Goal: Task Accomplishment & Management: Manage account settings

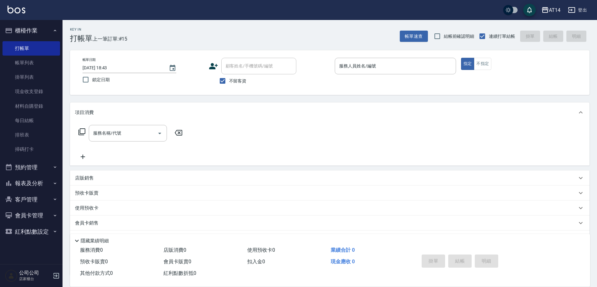
scroll to position [18, 0]
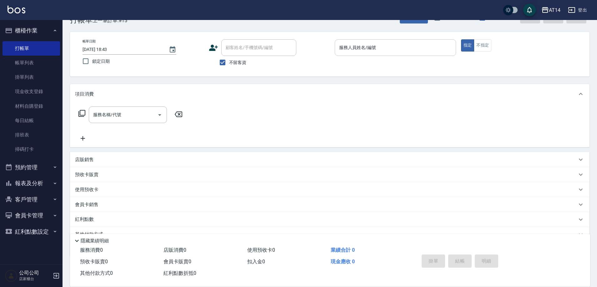
click at [402, 49] on input "服務人員姓名/編號" at bounding box center [396, 47] width 116 height 11
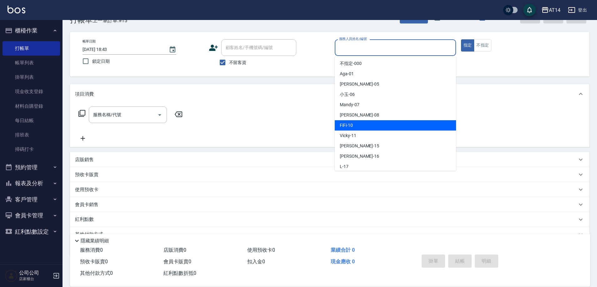
click at [385, 126] on div "FiFi -10" at bounding box center [395, 125] width 121 height 10
type input "FiFi-10"
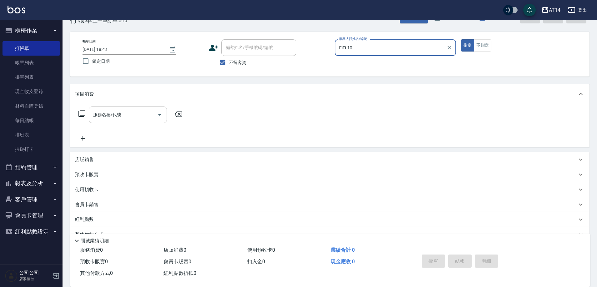
click at [128, 120] on input "服務名稱/代號" at bounding box center [123, 114] width 63 height 11
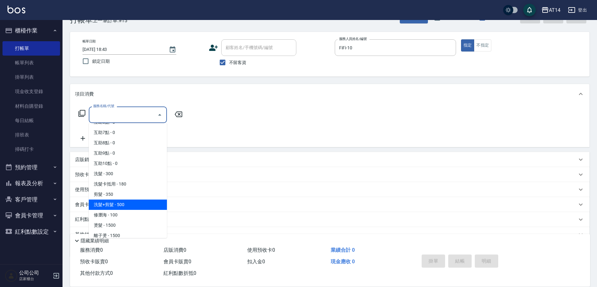
scroll to position [63, 0]
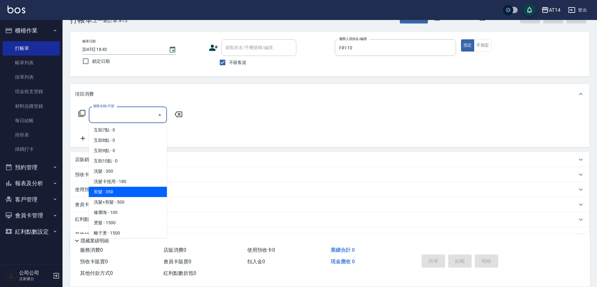
click at [123, 194] on span "剪髮 - 350" at bounding box center [128, 192] width 78 height 10
type input "剪髮(021)"
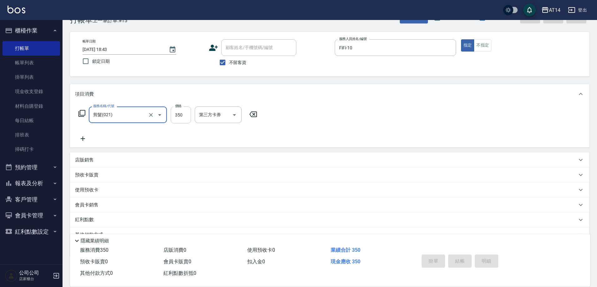
drag, startPoint x: 186, startPoint y: 118, endPoint x: 186, endPoint y: 124, distance: 5.6
click at [186, 118] on input "350" at bounding box center [181, 115] width 20 height 17
type input "0"
type input "400"
type input "1"
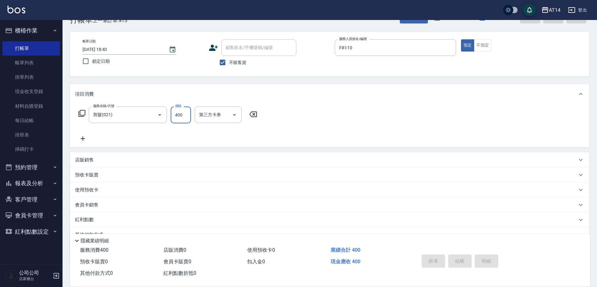
type input "400"
drag, startPoint x: 182, startPoint y: 114, endPoint x: 163, endPoint y: 113, distance: 18.5
click at [182, 114] on input "400" at bounding box center [181, 115] width 20 height 17
click at [149, 111] on div at bounding box center [156, 115] width 18 height 17
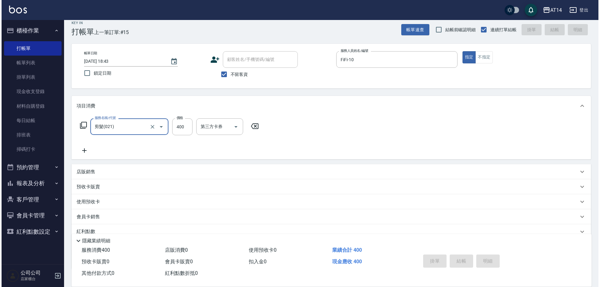
scroll to position [0, 0]
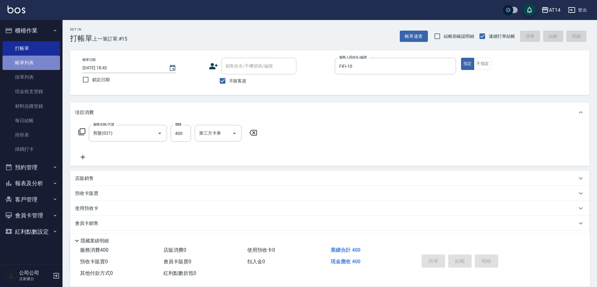
click at [37, 63] on link "帳單列表" at bounding box center [32, 63] width 58 height 14
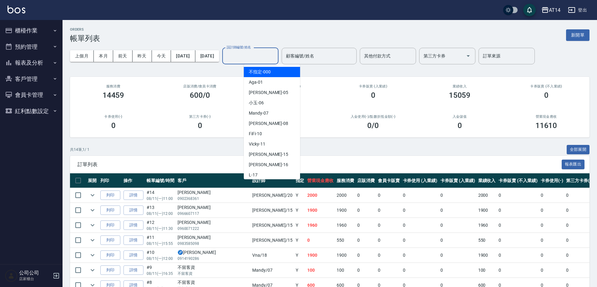
click at [276, 56] on input "設計師編號/姓名" at bounding box center [250, 56] width 51 height 11
click at [262, 131] on span "FiFi -10" at bounding box center [255, 134] width 13 height 7
type input "FiFi-10"
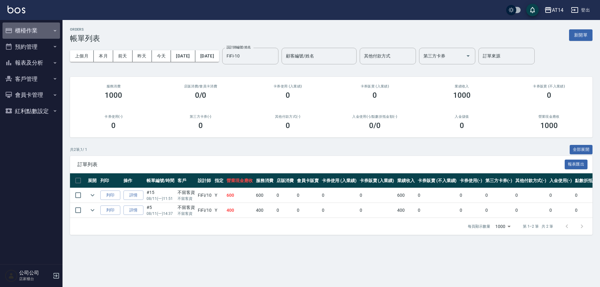
click at [30, 33] on button "櫃檯作業" at bounding box center [32, 31] width 58 height 16
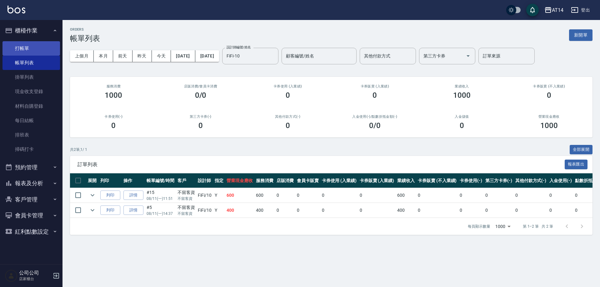
click at [27, 46] on link "打帳單" at bounding box center [32, 48] width 58 height 14
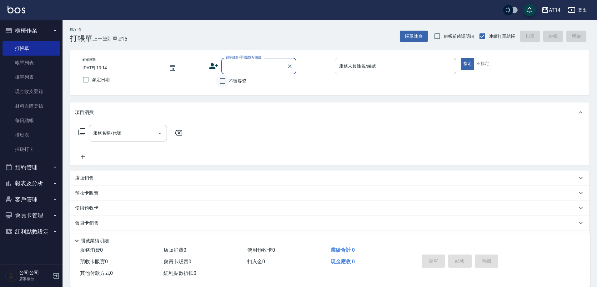
click at [221, 82] on input "不留客資" at bounding box center [222, 80] width 13 height 13
checkbox input "true"
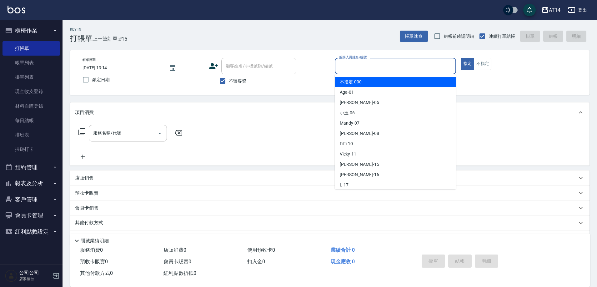
click at [361, 63] on input "服務人員姓名/編號" at bounding box center [396, 66] width 116 height 11
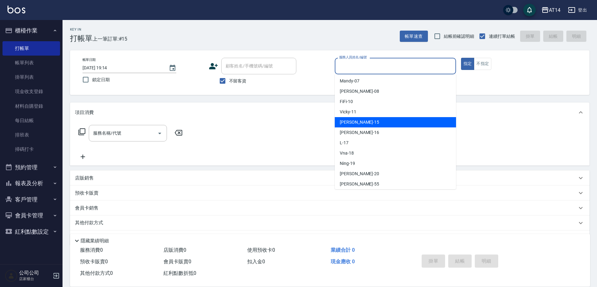
scroll to position [31, 0]
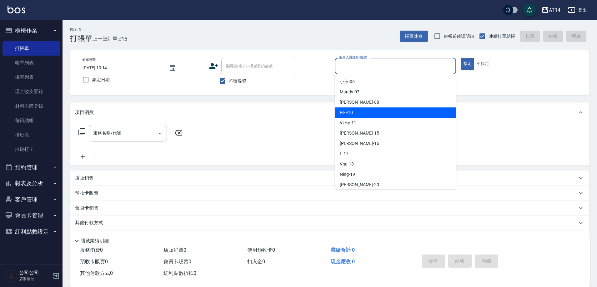
drag, startPoint x: 354, startPoint y: 116, endPoint x: 274, endPoint y: 111, distance: 79.6
click at [350, 116] on div "FiFi -10" at bounding box center [395, 113] width 121 height 10
type input "FiFi-10"
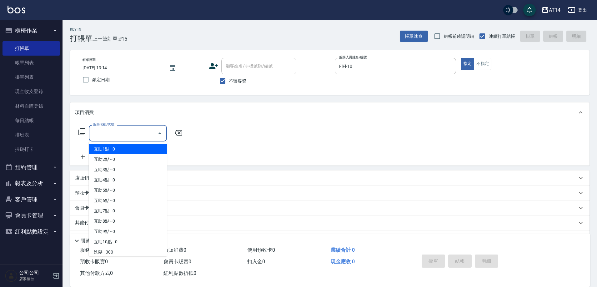
drag, startPoint x: 131, startPoint y: 135, endPoint x: 189, endPoint y: 85, distance: 76.0
click at [132, 135] on input "服務名稱/代號" at bounding box center [123, 133] width 63 height 11
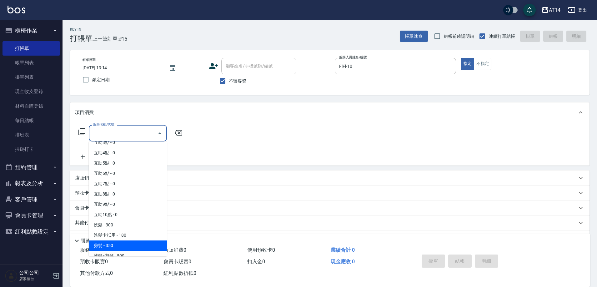
scroll to position [63, 0]
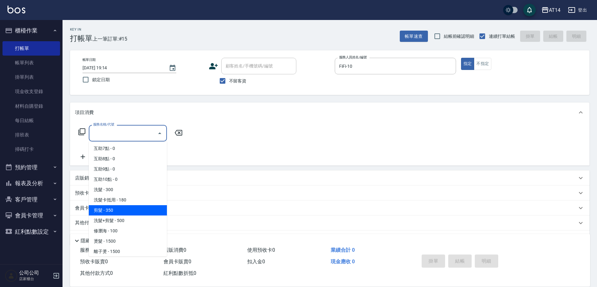
click at [107, 214] on span "剪髮 - 350" at bounding box center [128, 210] width 78 height 10
type input "剪髮(021)"
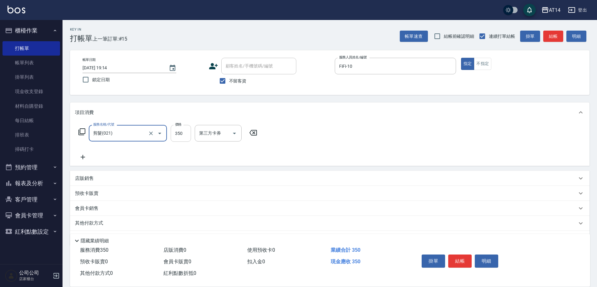
click at [188, 136] on input "350" at bounding box center [181, 133] width 20 height 17
type input "400"
click at [467, 259] on button "結帳" at bounding box center [459, 261] width 23 height 13
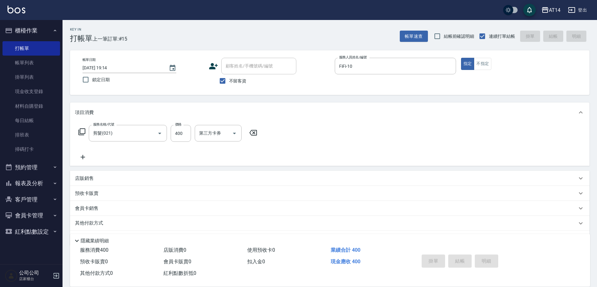
type input "2025/08/11 19:15"
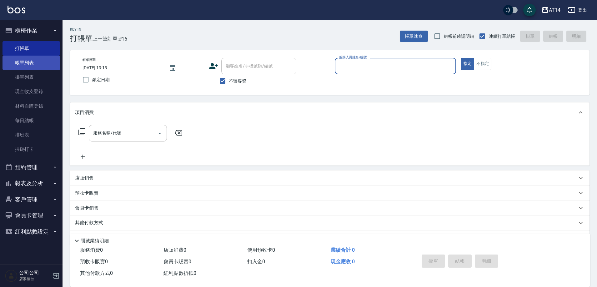
click at [31, 64] on link "帳單列表" at bounding box center [32, 63] width 58 height 14
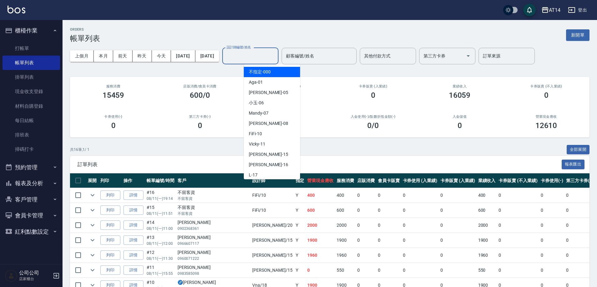
click at [276, 59] on input "設計師編號/姓名" at bounding box center [250, 56] width 51 height 11
click at [274, 133] on div "FiFi -10" at bounding box center [272, 134] width 56 height 10
type input "FiFi-10"
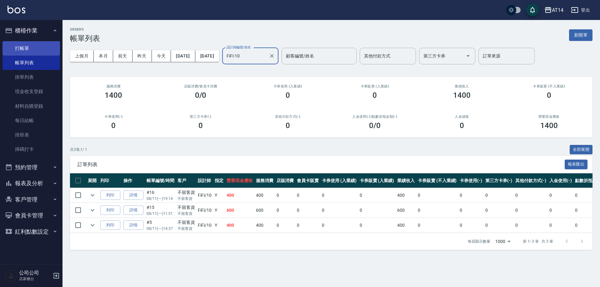
click at [40, 48] on link "打帳單" at bounding box center [32, 48] width 58 height 14
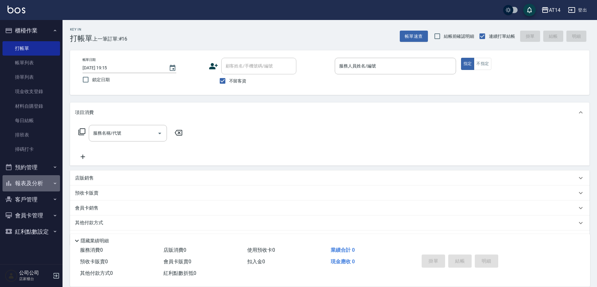
click at [39, 182] on button "報表及分析" at bounding box center [32, 183] width 58 height 16
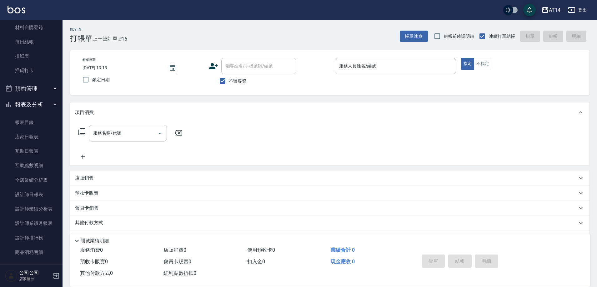
scroll to position [156, 0]
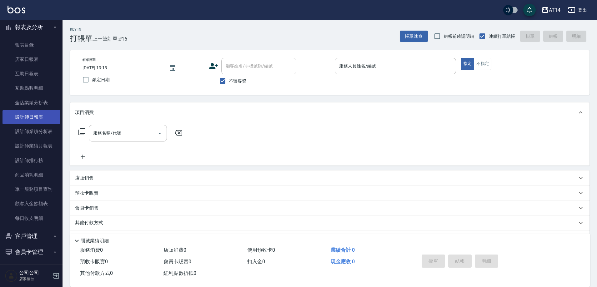
click at [41, 113] on link "設計師日報表" at bounding box center [32, 117] width 58 height 14
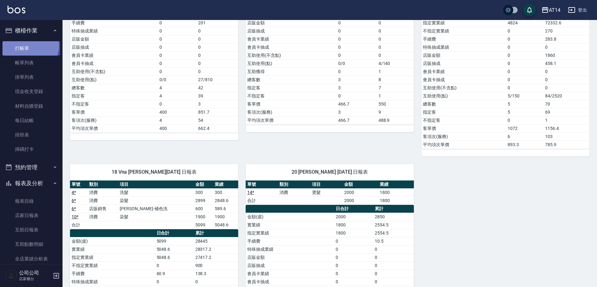
click at [28, 45] on link "打帳單" at bounding box center [32, 48] width 58 height 14
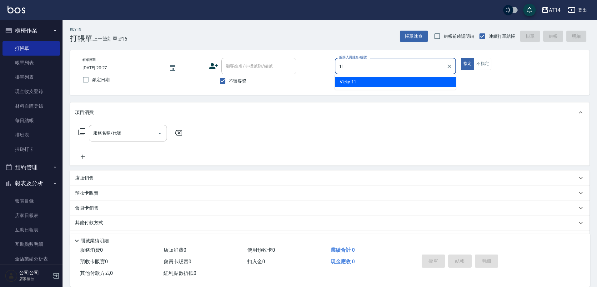
type input "Vicky-11"
type button "true"
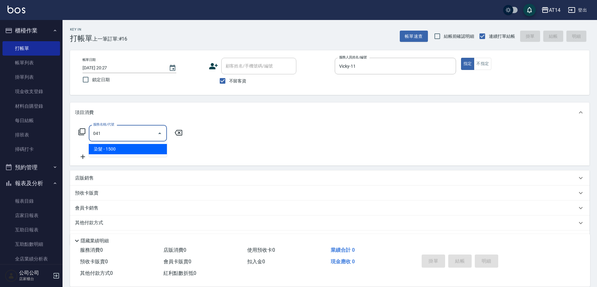
type input "染髮(041)"
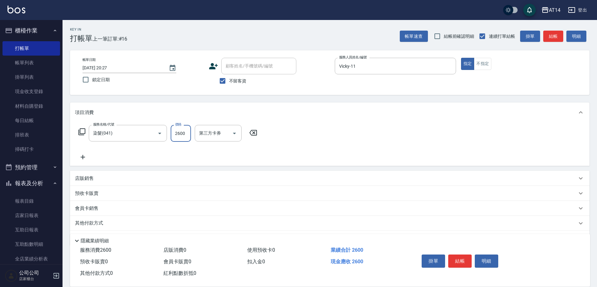
type input "2600"
click at [85, 154] on icon at bounding box center [83, 158] width 16 height 8
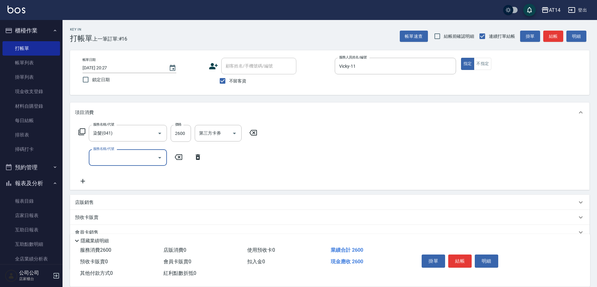
click at [125, 161] on input "服務名稱/代號" at bounding box center [123, 157] width 63 height 11
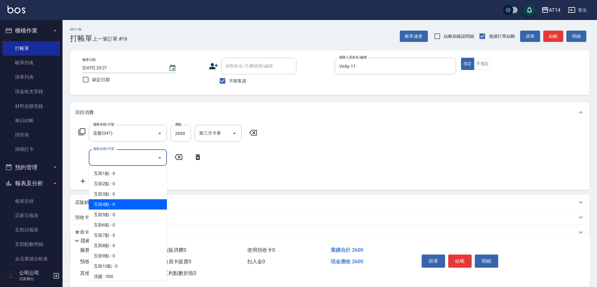
click at [119, 207] on span "互助4點 - 0" at bounding box center [128, 204] width 78 height 10
type input "互助4點(004)"
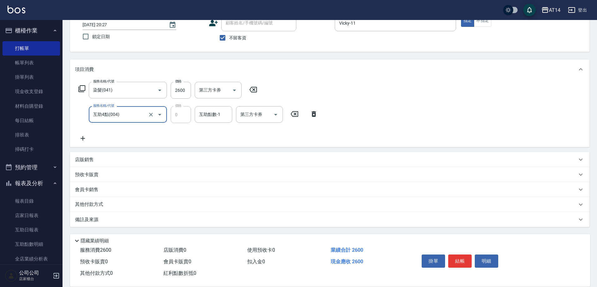
click at [182, 220] on div "備註及來源" at bounding box center [326, 220] width 502 height 7
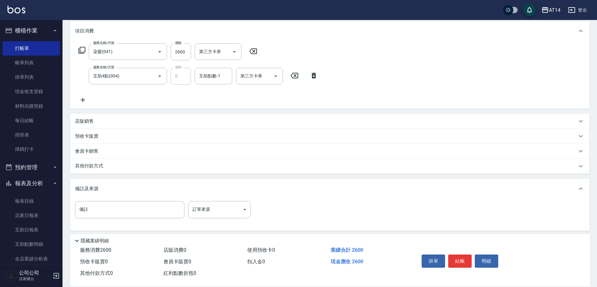
scroll to position [82, 0]
click at [214, 215] on body "AT14 登出 櫃檯作業 打帳單 帳單列表 掛單列表 現金收支登錄 材料自購登錄 每日結帳 排班表 掃碼打卡 預約管理 預約管理 單日預約紀錄 單週預約紀錄 …" at bounding box center [298, 104] width 597 height 373
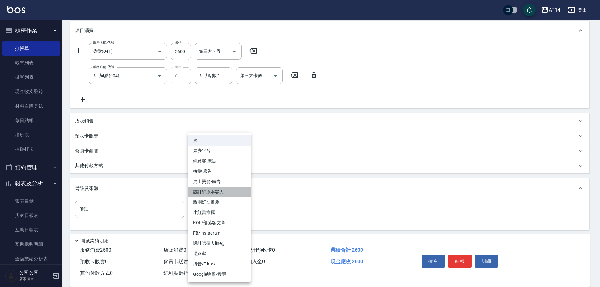
click at [230, 191] on li "設計師原本客人" at bounding box center [219, 192] width 63 height 10
type input "設計師原本客人"
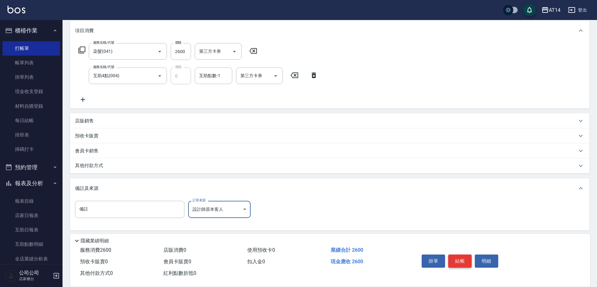
click at [465, 260] on button "結帳" at bounding box center [459, 261] width 23 height 13
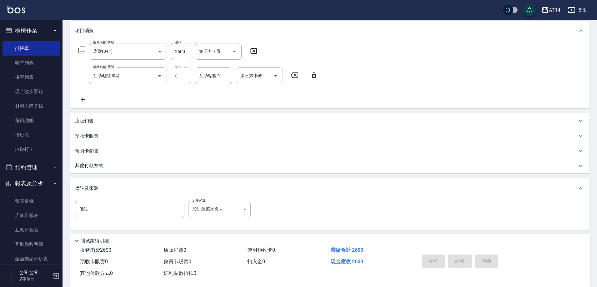
type input "2025/08/11 20:30"
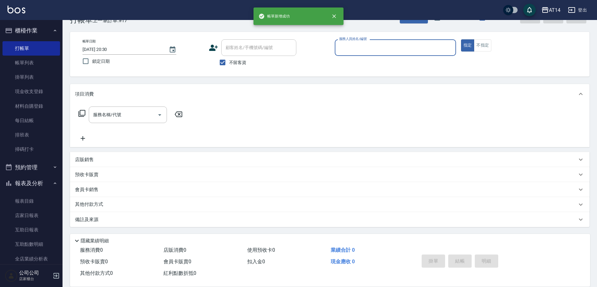
scroll to position [18, 0]
click at [43, 171] on button "預約管理" at bounding box center [32, 167] width 58 height 16
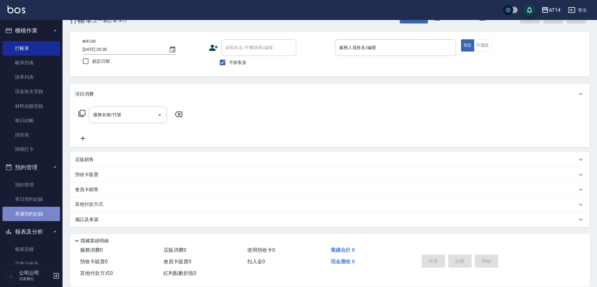
click at [46, 215] on link "單週預約紀錄" at bounding box center [32, 214] width 58 height 14
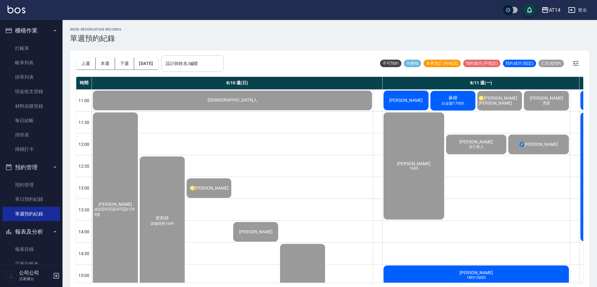
click at [209, 68] on input "設計師姓名/編號" at bounding box center [192, 63] width 57 height 11
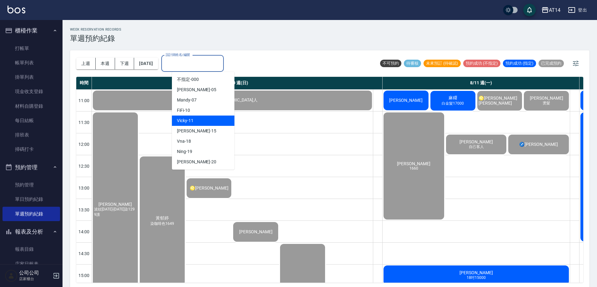
click at [215, 123] on div "Vicky -11" at bounding box center [203, 121] width 63 height 10
type input "Vicky-11"
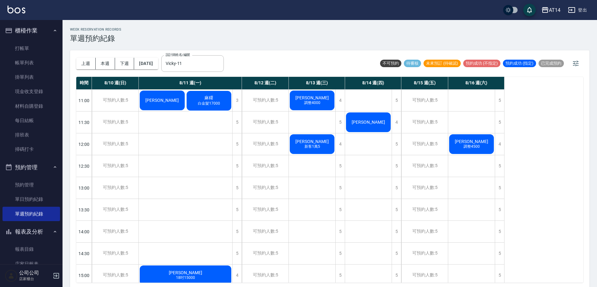
click at [172, 101] on div "芽芽" at bounding box center [162, 101] width 47 height 22
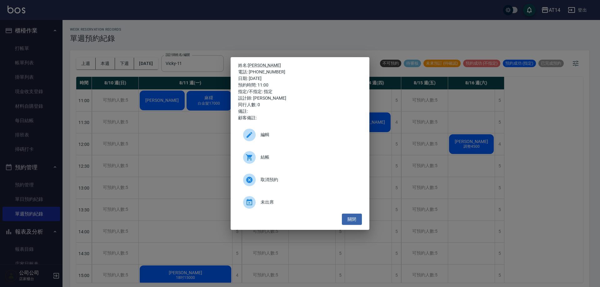
click at [274, 158] on span "結帳" at bounding box center [309, 157] width 96 height 7
click at [176, 22] on div "姓名: 芽芽 電話: 0917217541 日期: 2025/08/11 預約時間: 11:00 指定/不指定: 指定 設計師: Vicky 同行人數: 0 …" at bounding box center [300, 143] width 600 height 287
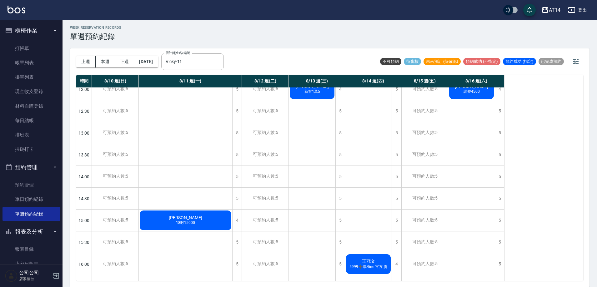
scroll to position [94, 0]
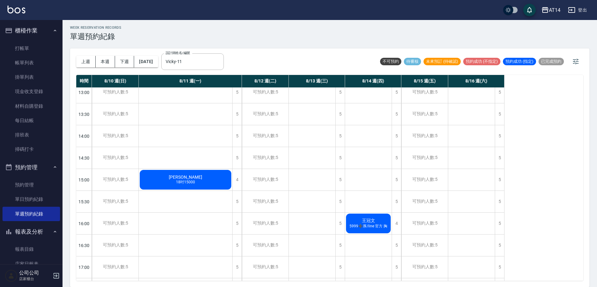
click at [174, 16] on div "林佳茹 18吋15000" at bounding box center [162, 5] width 47 height 22
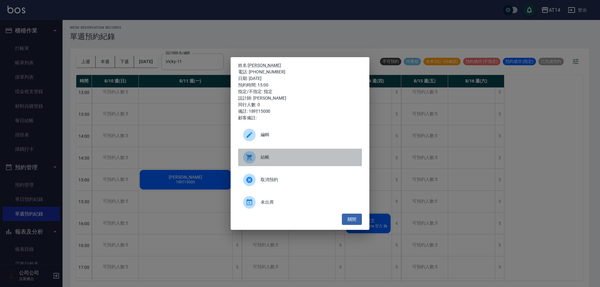
click at [277, 158] on span "結帳" at bounding box center [309, 157] width 96 height 7
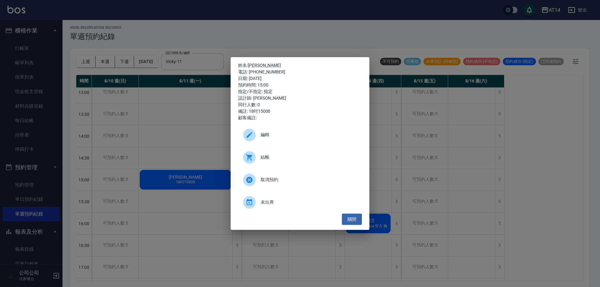
click at [194, 31] on div "姓名: 林佳茹 電話: 0922102696 日期: 2025/08/11 預約時間: 15:00 指定/不指定: 指定 設計師: Vicky 同行人數: 0…" at bounding box center [300, 143] width 600 height 287
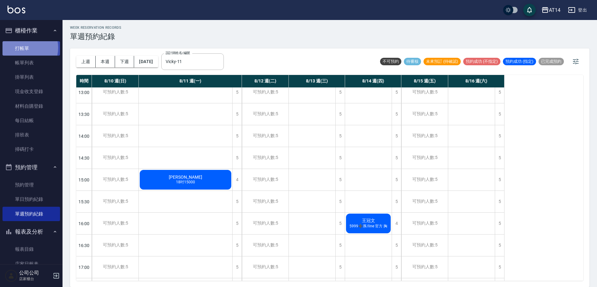
click at [21, 48] on link "打帳單" at bounding box center [32, 48] width 58 height 14
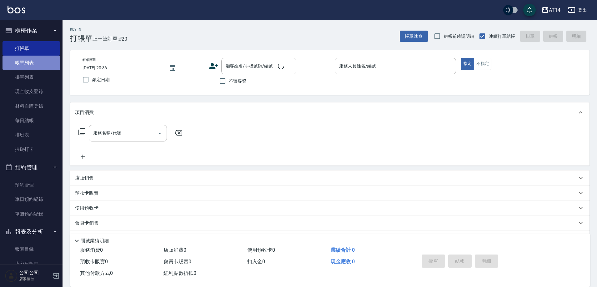
click at [42, 65] on link "帳單列表" at bounding box center [32, 63] width 58 height 14
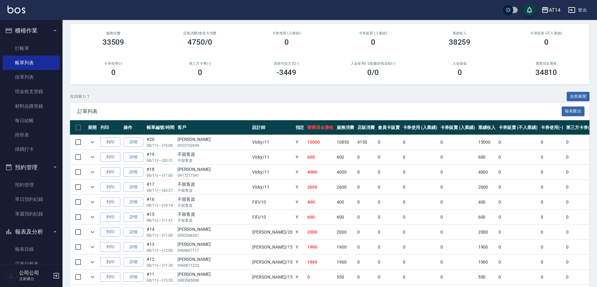
scroll to position [63, 0]
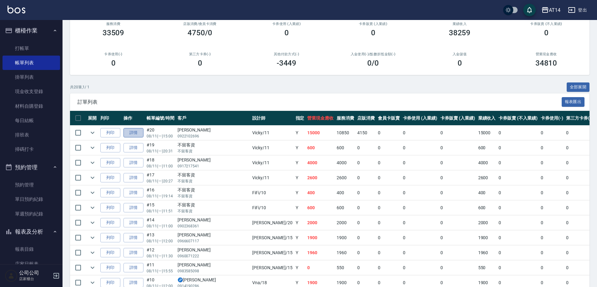
click at [133, 134] on link "詳情" at bounding box center [133, 133] width 20 height 10
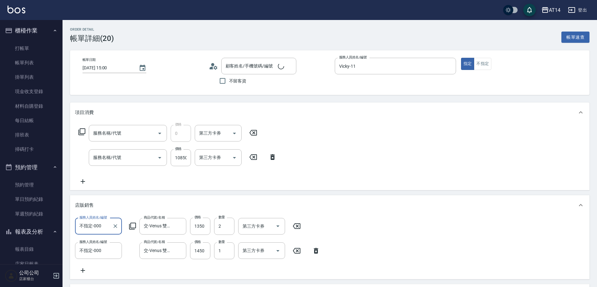
type input "2025/08/11 15:00"
type input "Vicky-11"
type input "30"
type input "18吋15000"
type input "設計師原本客人"
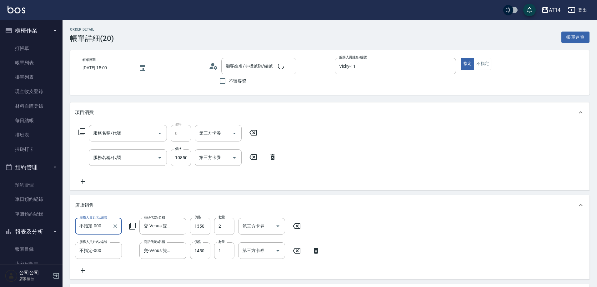
type input "互助7點(007)"
type input "接髮(061)"
type input "林佳茹/0922102696/null"
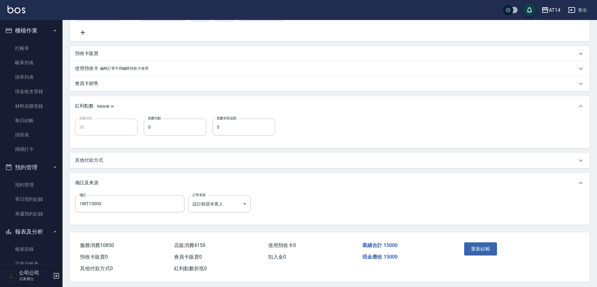
scroll to position [248, 0]
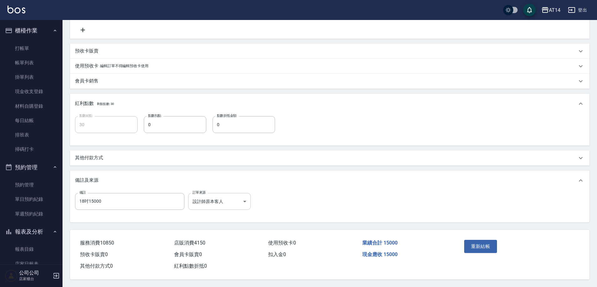
click at [236, 197] on body "AT14 登出 櫃檯作業 打帳單 帳單列表 掛單列表 現金收支登錄 材料自購登錄 每日結帳 排班表 掃碼打卡 預約管理 預約管理 單日預約紀錄 單週預約紀錄 …" at bounding box center [298, 23] width 597 height 528
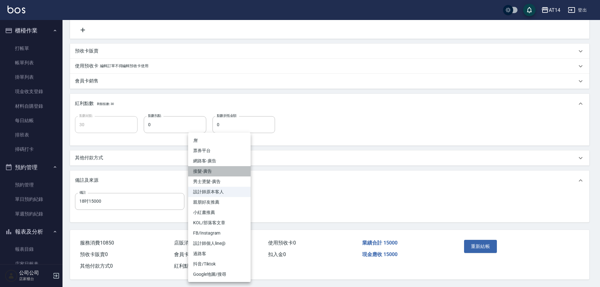
click at [217, 169] on li "接髮-廣告" at bounding box center [219, 171] width 63 height 10
type input "接髮-廣告"
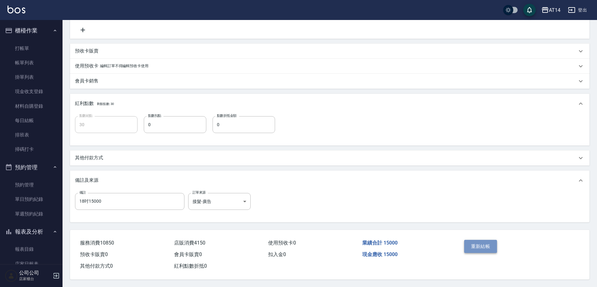
click at [475, 245] on button "重新結帳" at bounding box center [480, 246] width 33 height 13
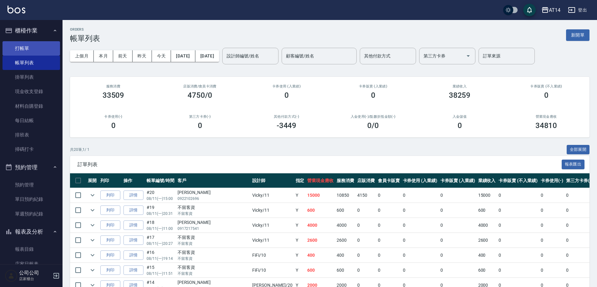
click at [36, 48] on link "打帳單" at bounding box center [32, 48] width 58 height 14
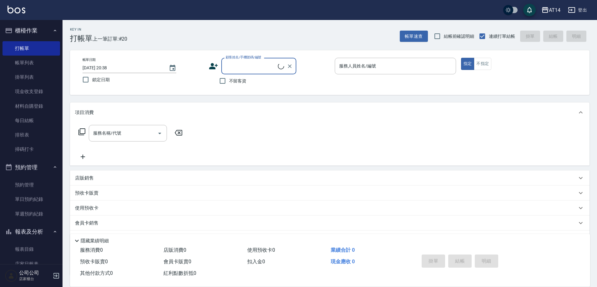
click at [261, 69] on input "顧客姓名/手機號碼/編號" at bounding box center [251, 66] width 54 height 11
click at [252, 83] on li "麻糬/0988395460/null" at bounding box center [258, 82] width 75 height 10
type input "麻糬/0988395460/null"
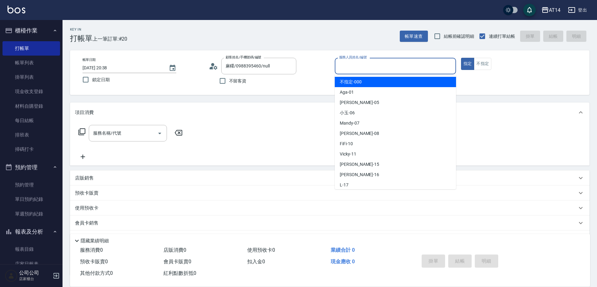
click at [357, 70] on input "服務人員姓名/編號" at bounding box center [396, 66] width 116 height 11
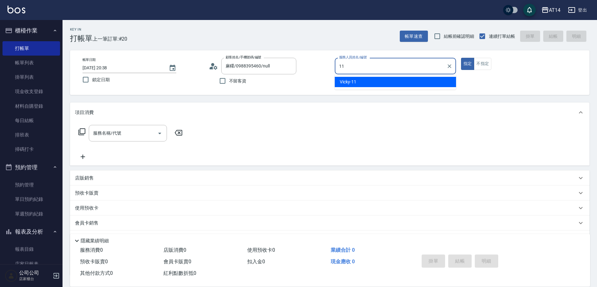
type input "Vicky-11"
type button "true"
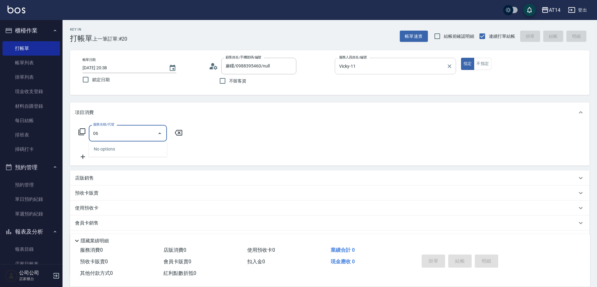
type input "061"
type input "4"
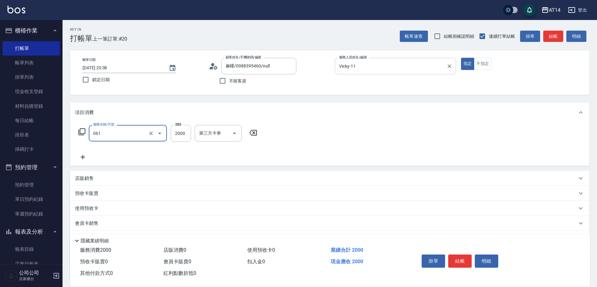
type input "接髮(061)"
click at [96, 176] on div "店販銷售" at bounding box center [326, 178] width 502 height 7
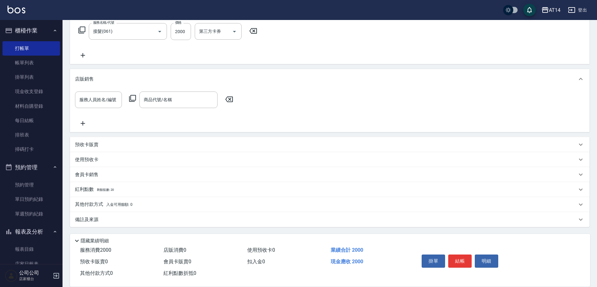
click at [134, 100] on icon at bounding box center [132, 98] width 7 height 7
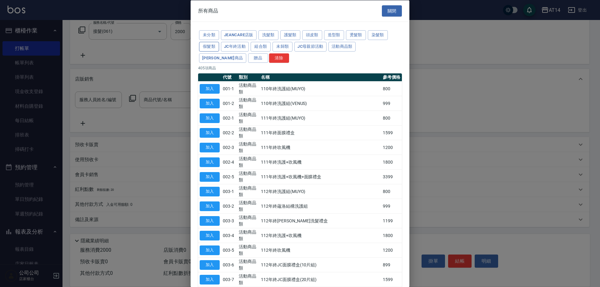
click at [213, 45] on button "假髮類" at bounding box center [209, 47] width 20 height 10
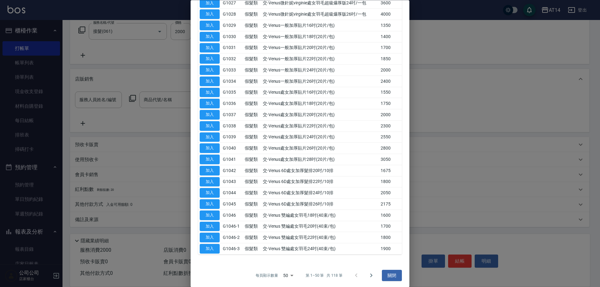
scroll to position [387, 0]
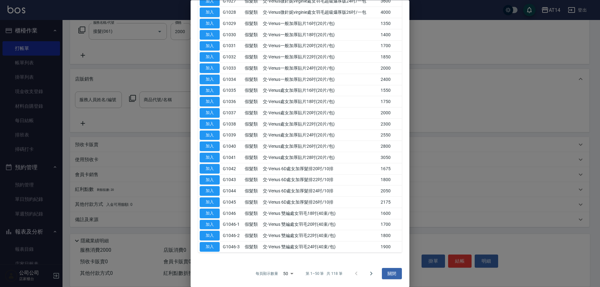
drag, startPoint x: 366, startPoint y: 276, endPoint x: 361, endPoint y: 268, distance: 9.9
click at [368, 276] on icon "Go to next page" at bounding box center [372, 274] width 8 height 8
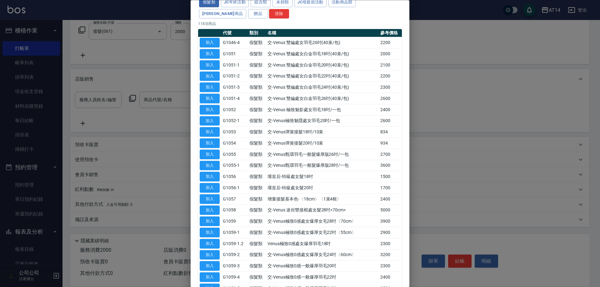
scroll to position [43, 0]
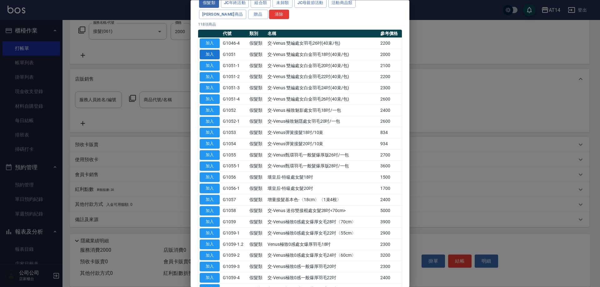
click at [216, 53] on button "加入" at bounding box center [210, 55] width 20 height 10
type input "交-Venus 雙編處女白金羽毛18吋(40束/包)"
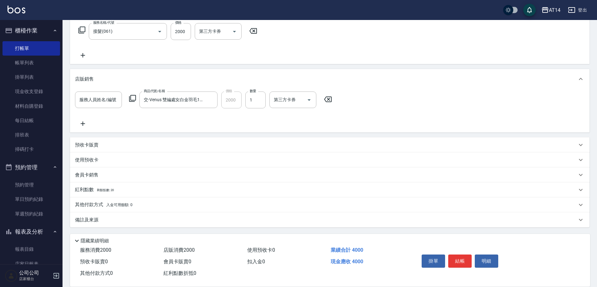
click at [84, 122] on icon at bounding box center [83, 124] width 16 height 8
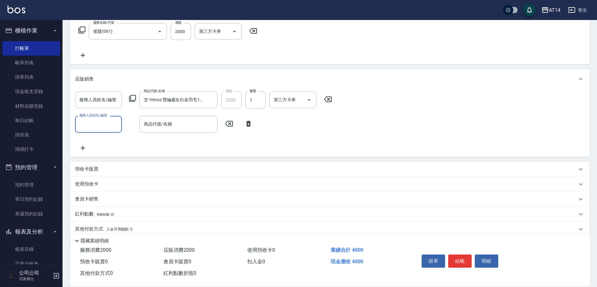
click at [131, 98] on icon at bounding box center [132, 98] width 7 height 7
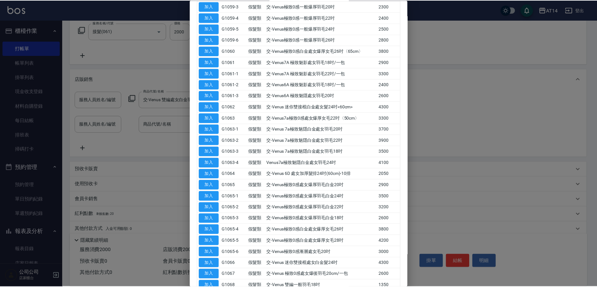
scroll to position [313, 0]
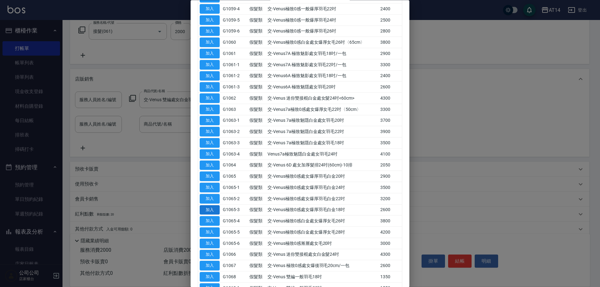
click at [216, 209] on button "加入" at bounding box center [210, 210] width 20 height 10
type input "13"
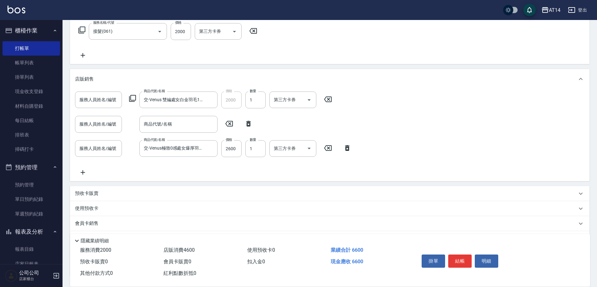
click at [251, 123] on icon at bounding box center [249, 124] width 16 height 8
type input "交-Venus極致0感處女爆厚羽毛白金18吋"
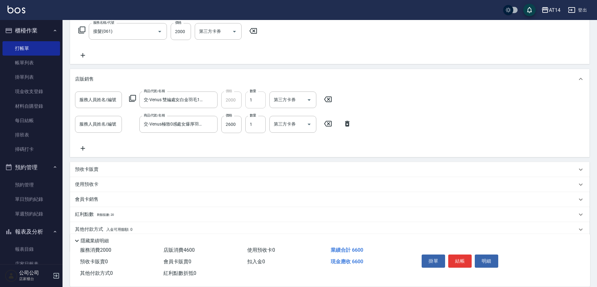
click at [265, 94] on div "服務人員姓名/編號 服務人員姓名/編號 商品代號/名稱 交-Venus 雙編處女白金羽毛18吋(40束/包) 商品代號/名稱 價格 2000 價格 數量 1 …" at bounding box center [205, 100] width 261 height 17
click at [261, 101] on input "1" at bounding box center [255, 100] width 20 height 17
type input "2"
type input "17"
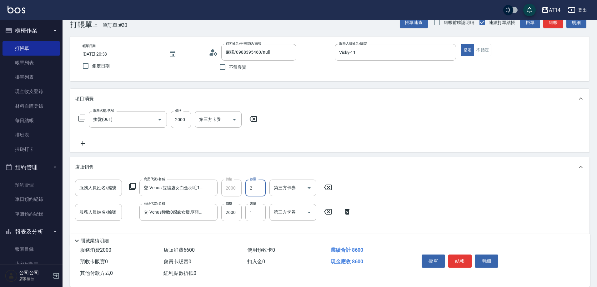
scroll to position [8, 0]
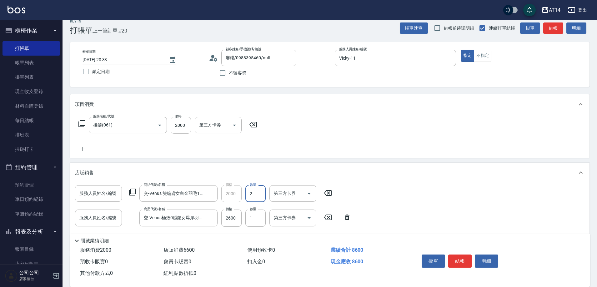
type input "2"
click at [187, 131] on input "2000" at bounding box center [181, 125] width 20 height 17
type input "1"
type input "13"
type input "1080"
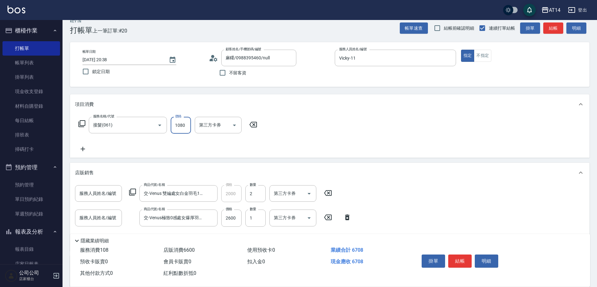
type input "15"
type input "10800"
type input "35"
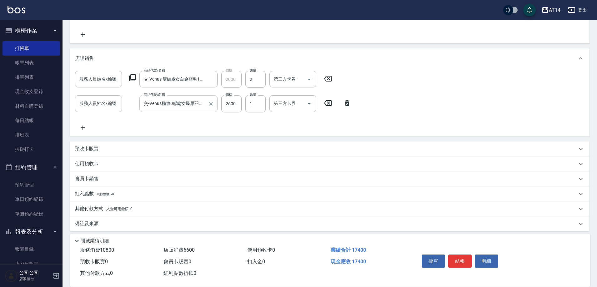
scroll to position [64, 0]
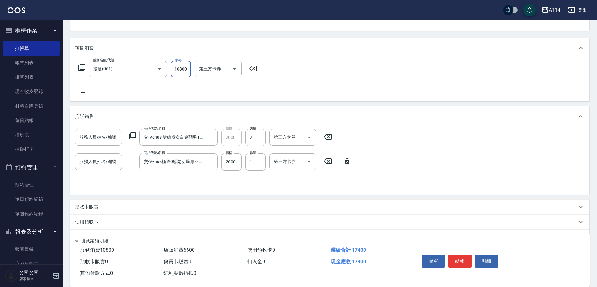
click at [188, 71] on input "10800" at bounding box center [181, 69] width 20 height 17
type input "1080"
type input "13"
click at [188, 71] on input "0" at bounding box center [181, 69] width 20 height 17
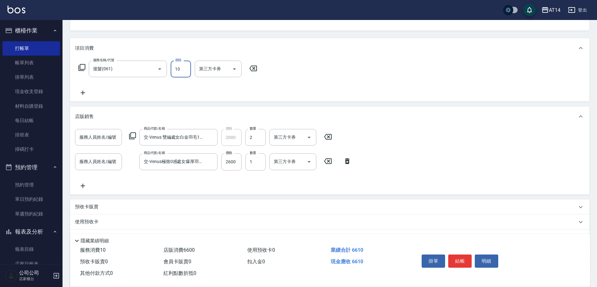
type input "101"
type input "15"
type input "1012"
type input "33"
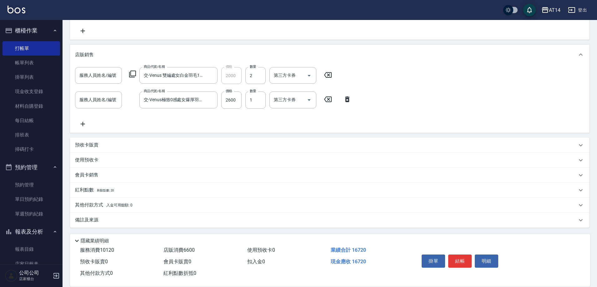
scroll to position [127, 0]
type input "10120"
click at [101, 207] on p "其他付款方式 入金可用餘額: 0" at bounding box center [104, 204] width 58 height 7
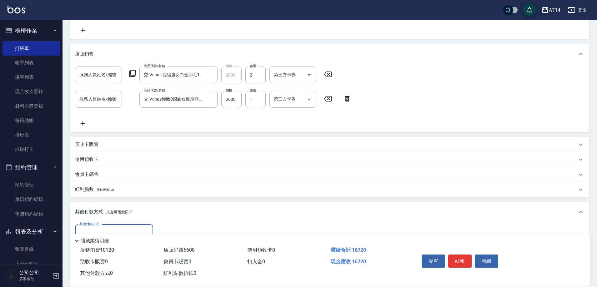
scroll to position [0, 0]
click at [111, 225] on div "其他付款方式" at bounding box center [114, 233] width 78 height 17
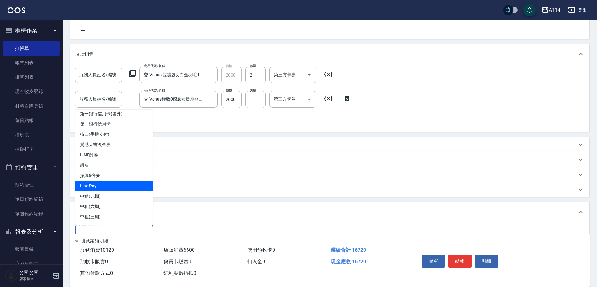
scroll to position [158, 0]
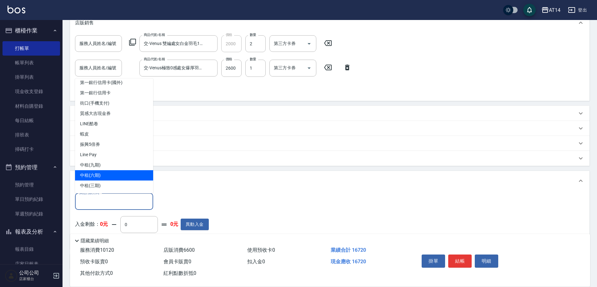
click at [120, 177] on span "中租(六期)" at bounding box center [114, 175] width 78 height 10
type input "中租(六期)"
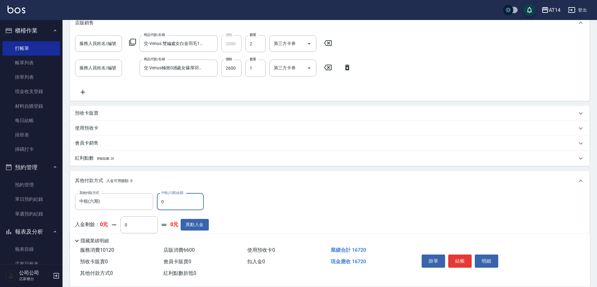
click at [168, 204] on input "0" at bounding box center [180, 202] width 47 height 17
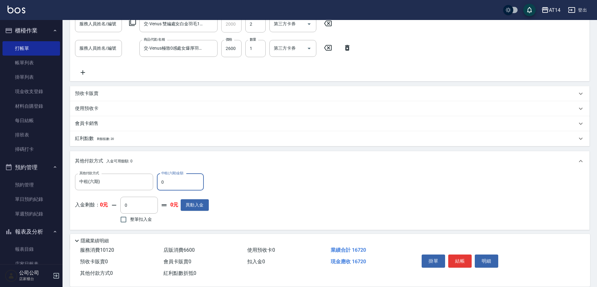
scroll to position [201, 0]
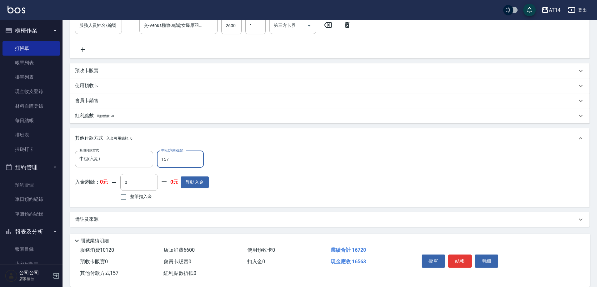
type input "1570"
type input "30"
type input "157"
type input "33"
type input "1572"
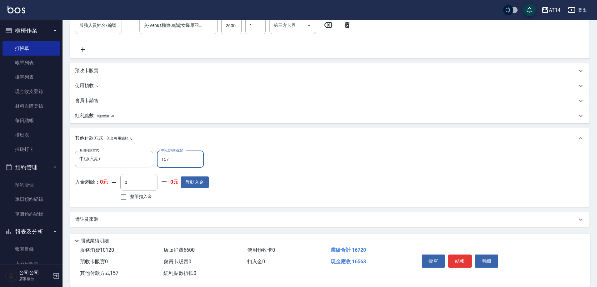
type input "30"
type input "15720"
type input "2"
type input "15720"
click at [169, 214] on div "備註及來源" at bounding box center [330, 219] width 520 height 15
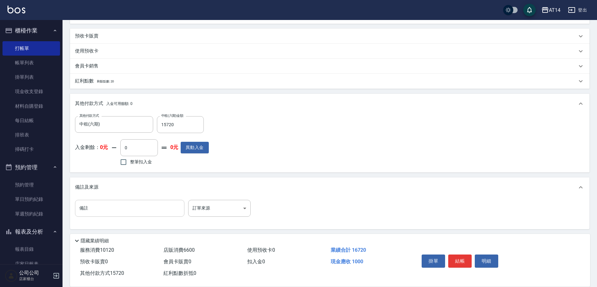
scroll to position [237, 0]
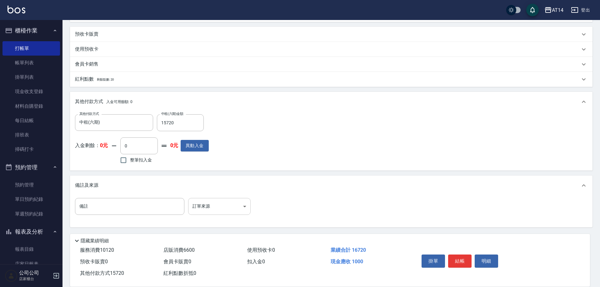
click at [208, 211] on body "AT14 登出 櫃檯作業 打帳單 帳單列表 掛單列表 現金收支登錄 材料自購登錄 每日結帳 排班表 掃碼打卡 預約管理 預約管理 單日預約紀錄 單週預約紀錄 …" at bounding box center [300, 25] width 600 height 525
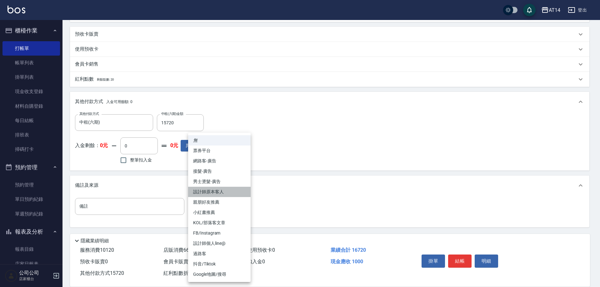
click at [220, 193] on li "設計師原本客人" at bounding box center [219, 192] width 63 height 10
type input "設計師原本客人"
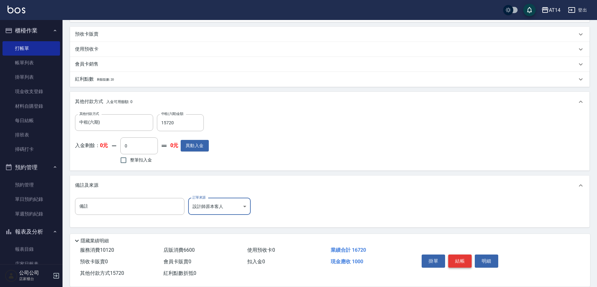
click at [463, 259] on button "結帳" at bounding box center [459, 261] width 23 height 13
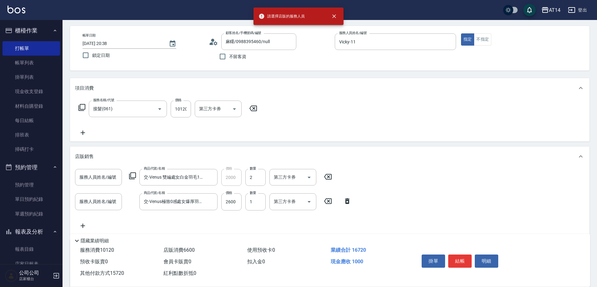
scroll to position [0, 0]
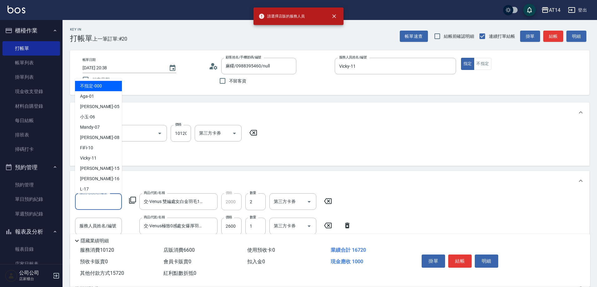
click at [110, 201] on input "服務人員姓名/編號" at bounding box center [98, 201] width 41 height 11
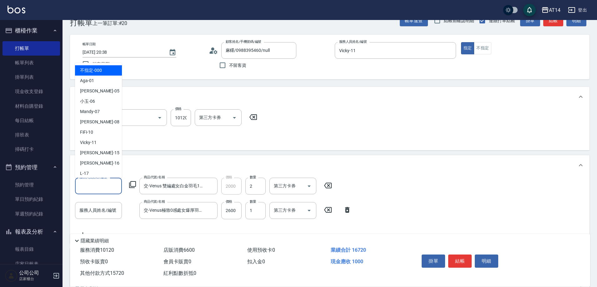
scroll to position [31, 0]
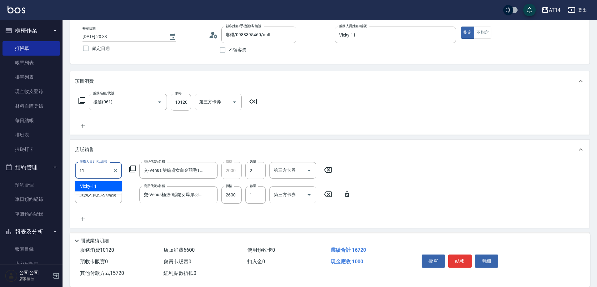
type input "1"
type input "00"
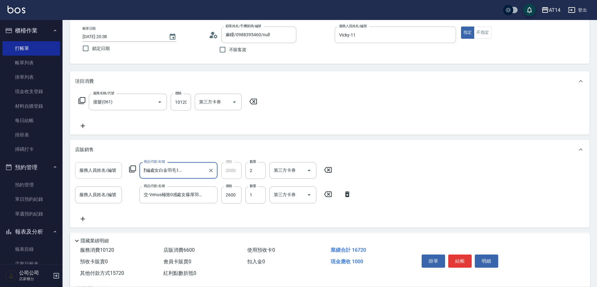
click at [113, 173] on input "服務人員姓名/編號" at bounding box center [98, 170] width 41 height 11
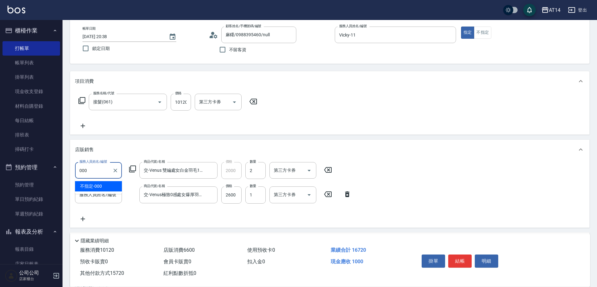
type input "不指定-000"
type input "33"
type input "0"
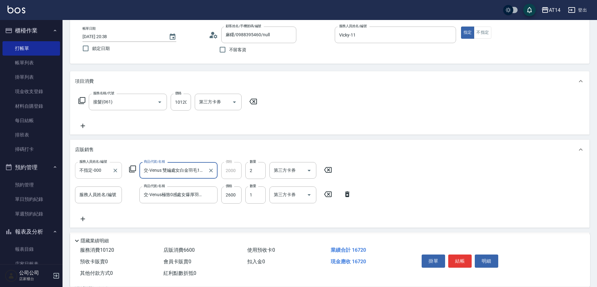
scroll to position [0, 21]
click at [110, 196] on input "服務人員姓名/編號" at bounding box center [98, 194] width 41 height 11
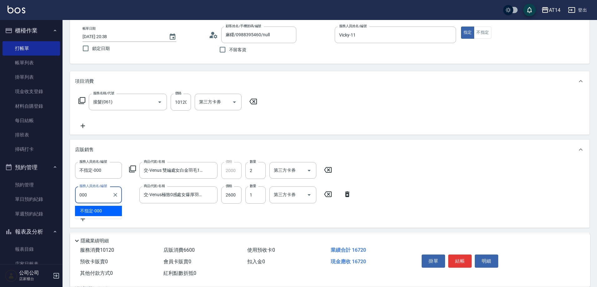
type input "不指定-000"
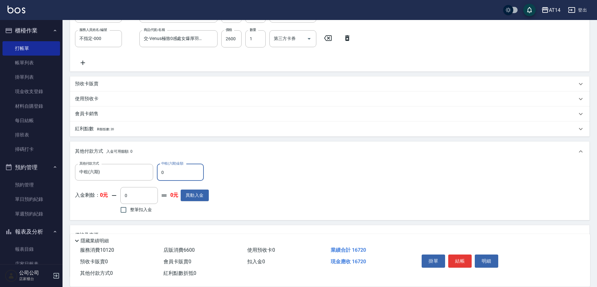
click at [182, 172] on input "0" at bounding box center [180, 172] width 47 height 17
type input "1572"
type input "30"
type input "15720"
type input "2"
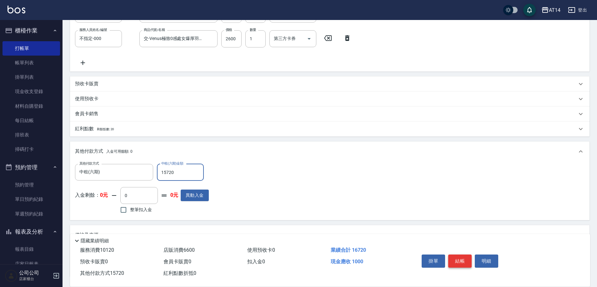
type input "15720"
click at [465, 258] on button "結帳" at bounding box center [459, 261] width 23 height 13
type input "2025/08/11 20:41"
type input "0"
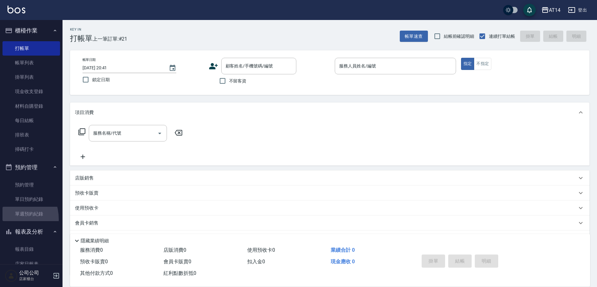
click at [7, 219] on link "單週預約紀錄" at bounding box center [32, 214] width 58 height 14
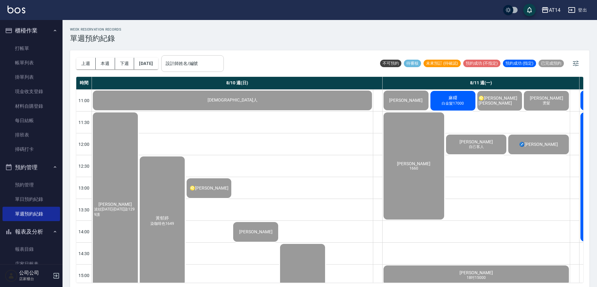
click at [208, 68] on div "設計師姓名/編號" at bounding box center [192, 63] width 63 height 17
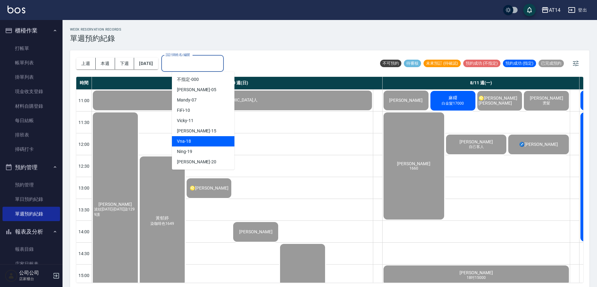
click at [208, 134] on div "Dora -15" at bounding box center [203, 131] width 63 height 10
type input "Dora-15"
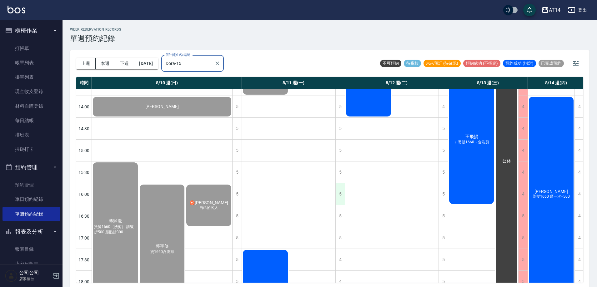
scroll to position [249, 0]
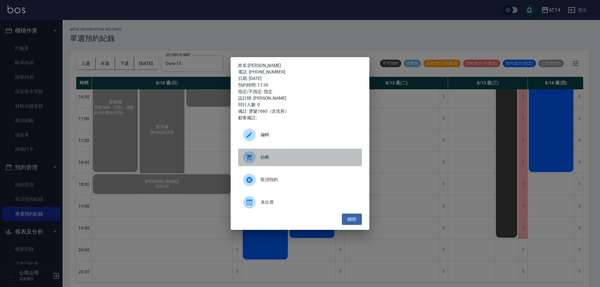
click at [290, 158] on span "結帳" at bounding box center [309, 157] width 96 height 7
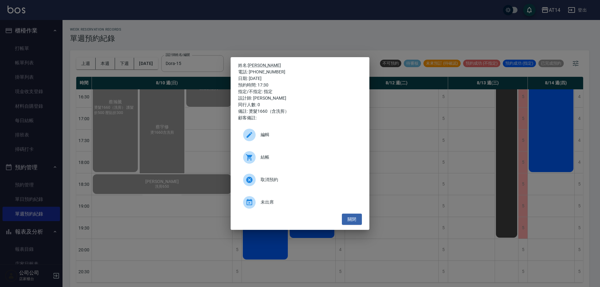
click at [205, 57] on div "姓名: 吳富祥 電話: 0987199201 日期: 2025/08/11 預約時間: 17:30 指定/不指定: 指定 設計師: Dora 同行人數: 0 …" at bounding box center [300, 143] width 600 height 287
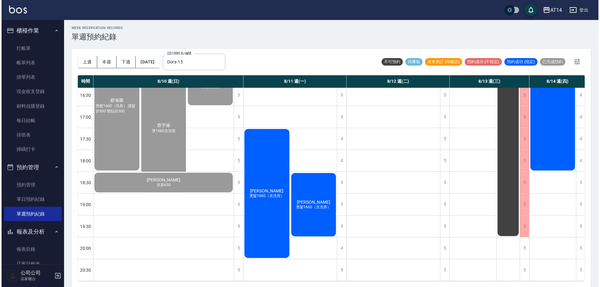
scroll to position [2, 0]
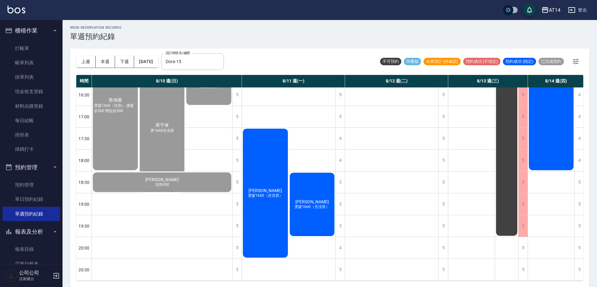
click at [186, 192] on div "陳弘毅 燙髮1660（含洗剪）" at bounding box center [162, 128] width 47 height 131
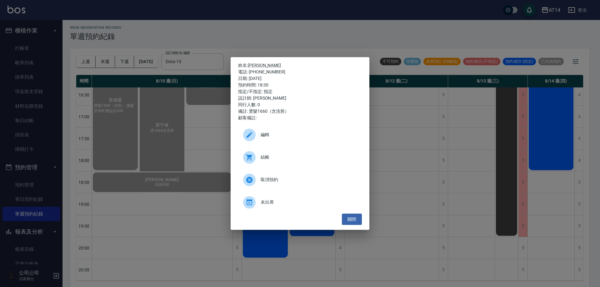
click at [301, 147] on link "編輯" at bounding box center [300, 137] width 124 height 23
click at [249, 34] on div "姓名: 陳弘毅 電話: 0982298552 日期: 2025/08/11 預約時間: 18:30 指定/不指定: 指定 設計師: Dora 同行人數: 0 …" at bounding box center [300, 143] width 600 height 287
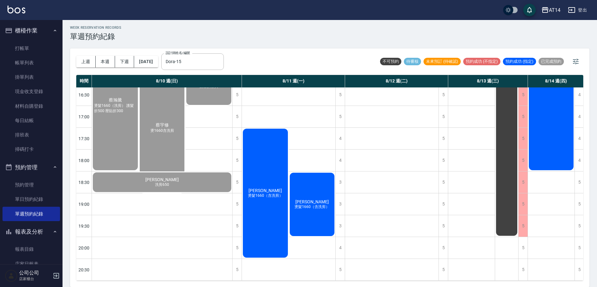
click at [186, 181] on div "陳弘毅 燙髮1660（含洗剪）" at bounding box center [162, 128] width 47 height 131
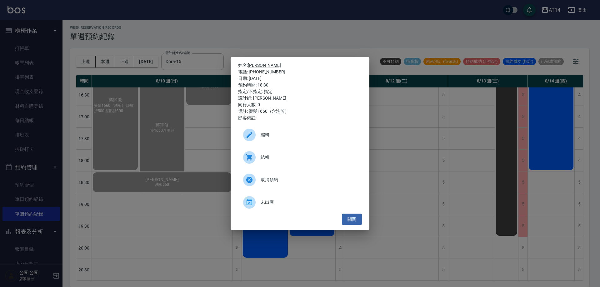
click at [299, 158] on span "結帳" at bounding box center [309, 157] width 96 height 7
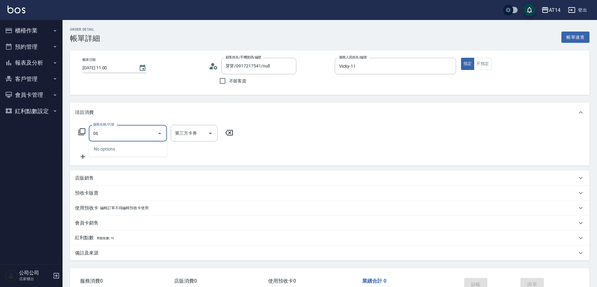
type input "061"
type input "4"
type input "接髮(061)"
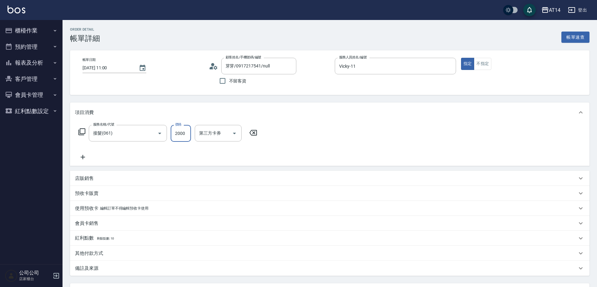
type input "4"
type input "0"
type input "400"
type input "1"
type input "4000"
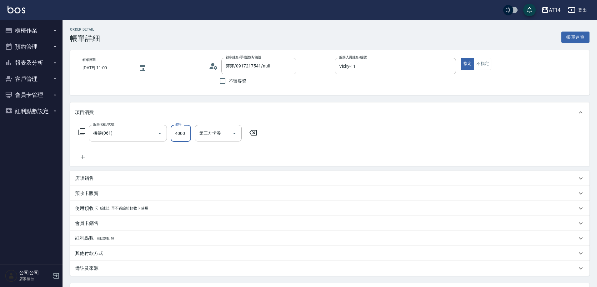
type input "8"
type input "4000"
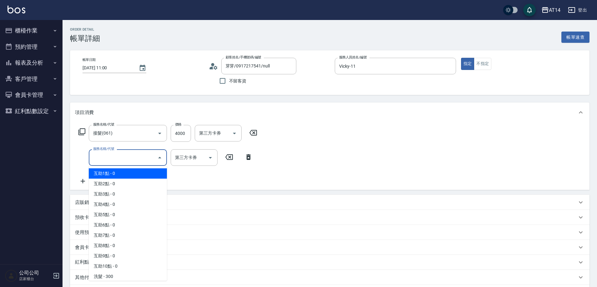
click at [118, 159] on input "服務名稱/代號" at bounding box center [123, 157] width 63 height 11
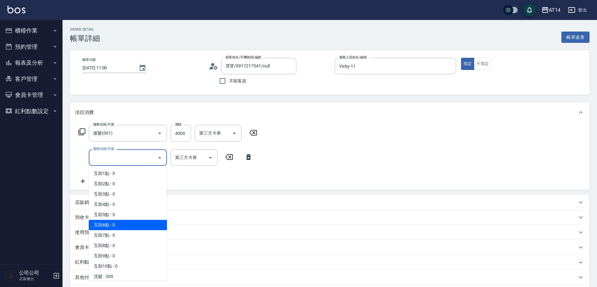
click at [134, 226] on span "互助6點 - 0" at bounding box center [128, 225] width 78 height 10
type input "互助6點(006)"
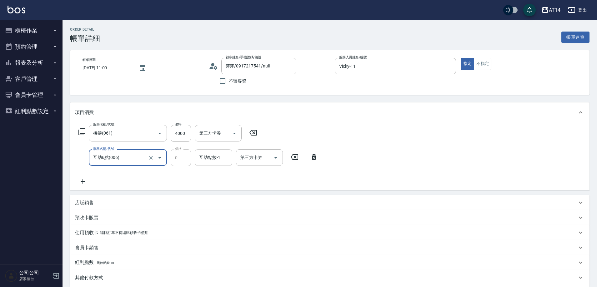
click at [213, 159] on div "互助點數-1 互助點數-1" at bounding box center [214, 157] width 38 height 17
type input "[PERSON_NAME]-66"
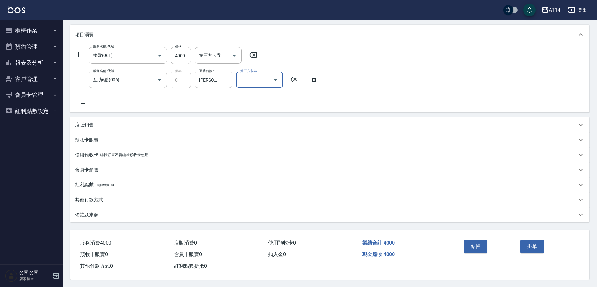
scroll to position [81, 0]
click at [220, 216] on div "備註及來源" at bounding box center [330, 215] width 520 height 15
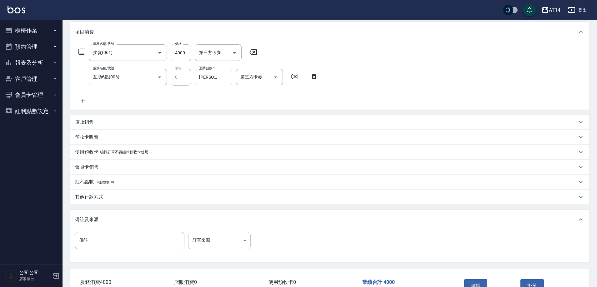
click at [231, 241] on body "AT14 登出 櫃檯作業 打帳單 帳單列表 掛單列表 現金收支登錄 材料自購登錄 每日結帳 排班表 掃碼打卡 預約管理 預約管理 單日預約紀錄 單週預約紀錄 …" at bounding box center [298, 122] width 597 height 407
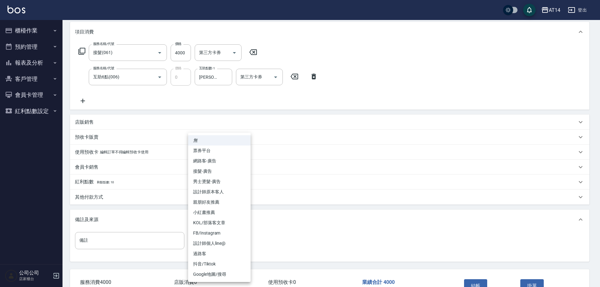
click at [222, 193] on li "設計師原本客人" at bounding box center [219, 192] width 63 height 10
type input "設計師原本客人"
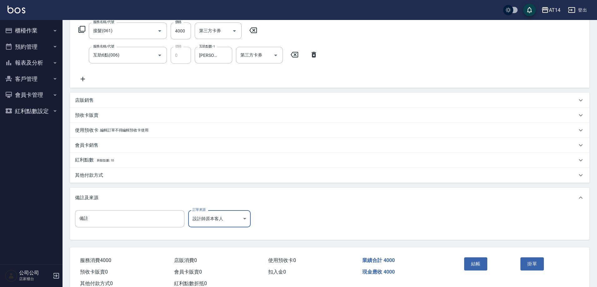
scroll to position [123, 0]
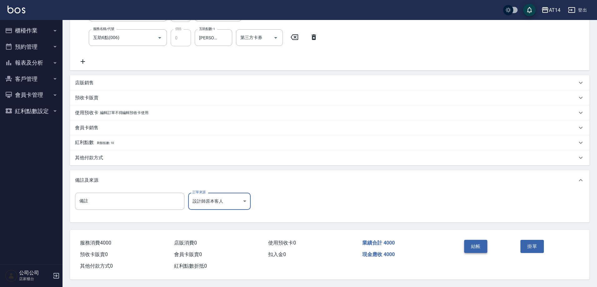
click at [482, 247] on button "結帳" at bounding box center [475, 246] width 23 height 13
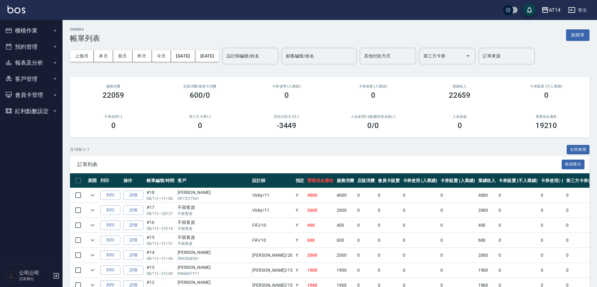
click at [41, 31] on button "櫃檯作業" at bounding box center [32, 31] width 58 height 16
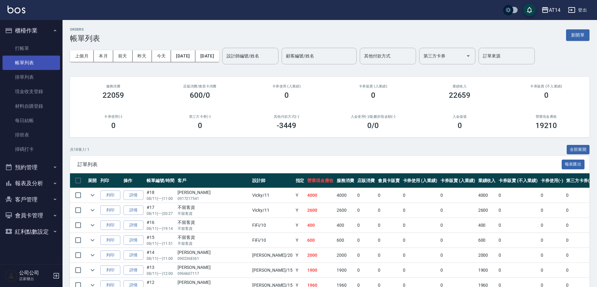
click at [43, 56] on link "帳單列表" at bounding box center [32, 63] width 58 height 14
click at [43, 50] on link "打帳單" at bounding box center [32, 48] width 58 height 14
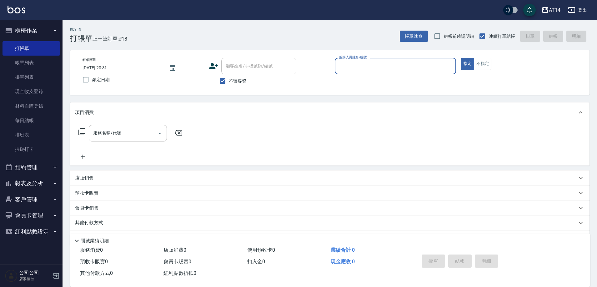
click at [369, 69] on input "服務人員姓名/編號" at bounding box center [396, 66] width 116 height 11
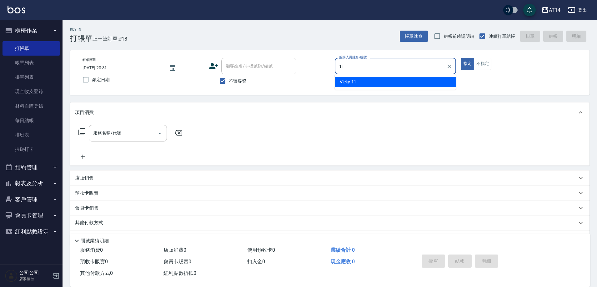
type input "11"
type button "true"
type input "Vicky-11"
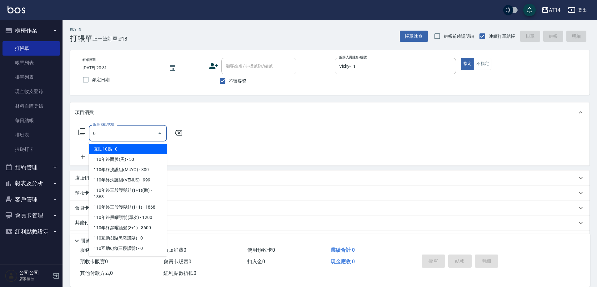
scroll to position [8, 0]
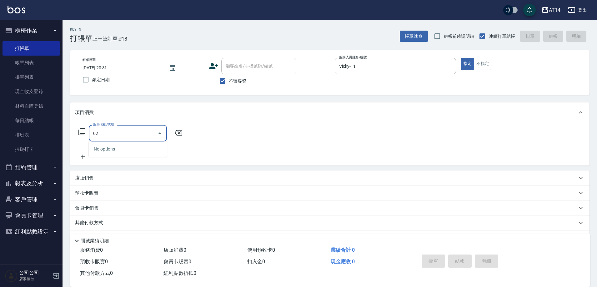
type input "0"
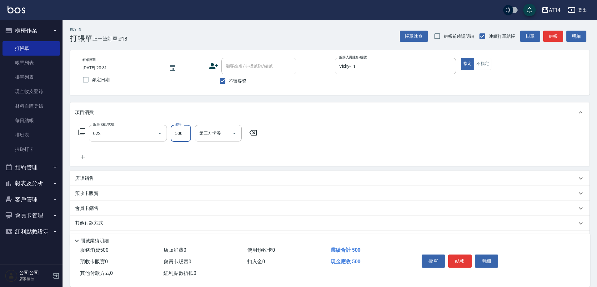
type input "洗髮+剪髮(022)"
type input "600"
type input "蘇逸婕-66"
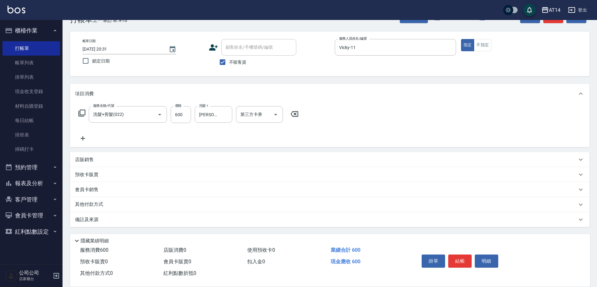
click at [290, 225] on div "備註及來源" at bounding box center [330, 219] width 520 height 15
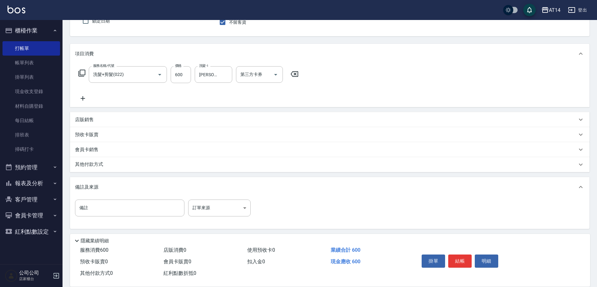
scroll to position [60, 0]
click at [243, 198] on div "備註 備註 訂單來源 ​ 訂單來源" at bounding box center [330, 212] width 520 height 32
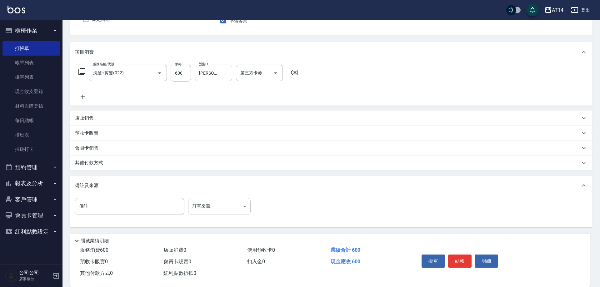
click at [231, 207] on body "AT14 登出 櫃檯作業 打帳單 帳單列表 掛單列表 現金收支登錄 材料自購登錄 每日結帳 排班表 掃碼打卡 預約管理 預約管理 單日預約紀錄 單週預約紀錄 …" at bounding box center [300, 114] width 600 height 348
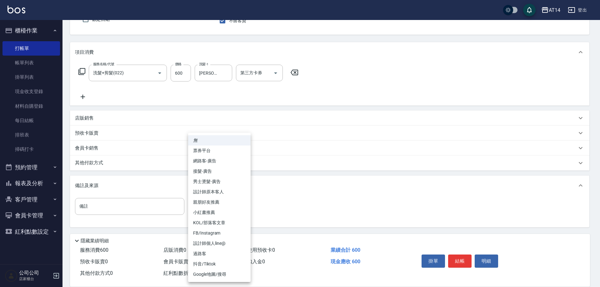
click at [234, 189] on li "設計師原本客人" at bounding box center [219, 192] width 63 height 10
type input "設計師原本客人"
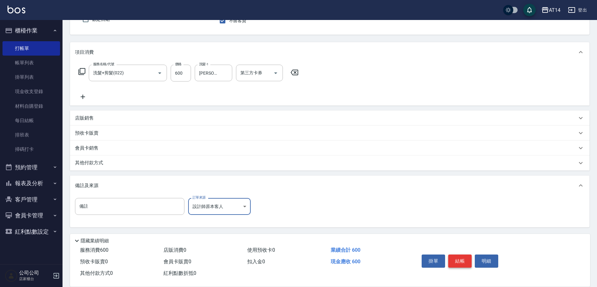
click at [461, 259] on button "結帳" at bounding box center [459, 261] width 23 height 13
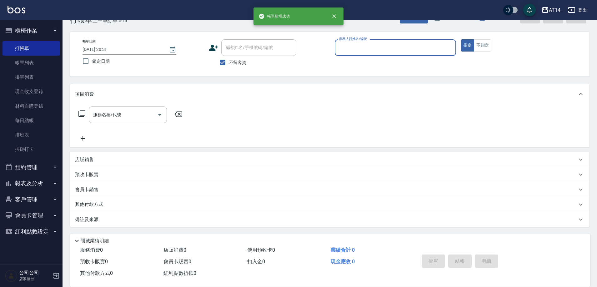
scroll to position [18, 0]
click at [238, 65] on span "不留客資" at bounding box center [238, 62] width 18 height 7
click at [229, 65] on input "不留客資" at bounding box center [222, 62] width 13 height 13
checkbox input "false"
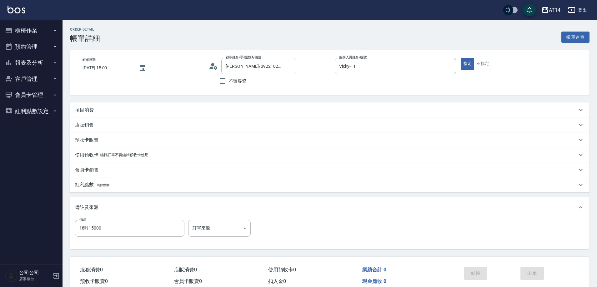
click at [90, 114] on div "項目消費" at bounding box center [330, 110] width 520 height 15
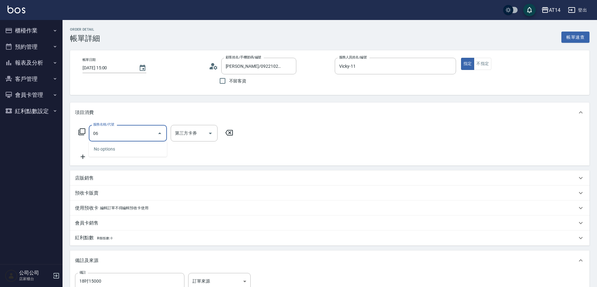
type input "061"
type input "4"
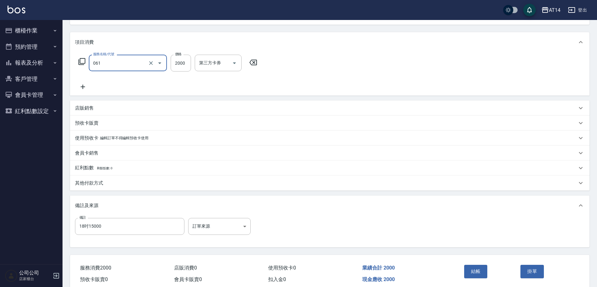
scroll to position [98, 0]
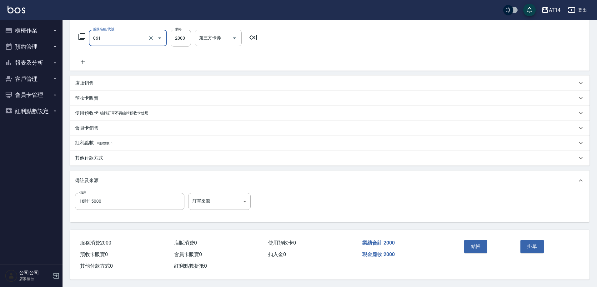
type input "接髮(061)"
click at [108, 76] on div "店販銷售" at bounding box center [330, 83] width 520 height 15
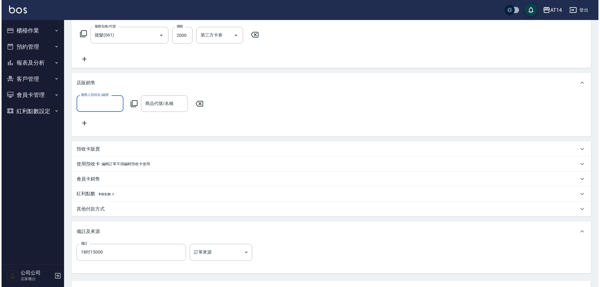
scroll to position [0, 0]
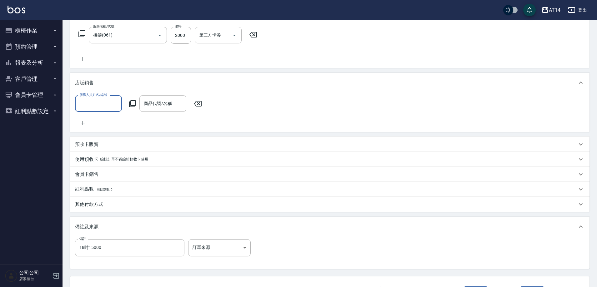
click at [105, 108] on input "服務人員姓名/編號" at bounding box center [98, 103] width 41 height 11
type input "不指定-000"
click at [130, 101] on icon at bounding box center [133, 104] width 8 height 8
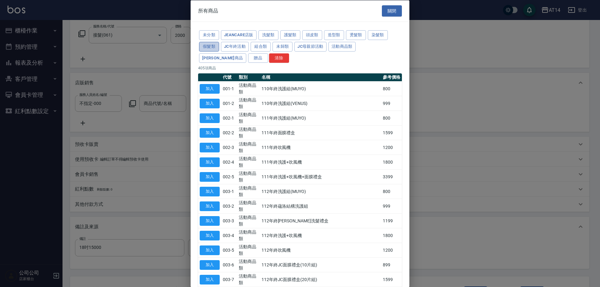
click at [211, 48] on button "假髮類" at bounding box center [209, 47] width 20 height 10
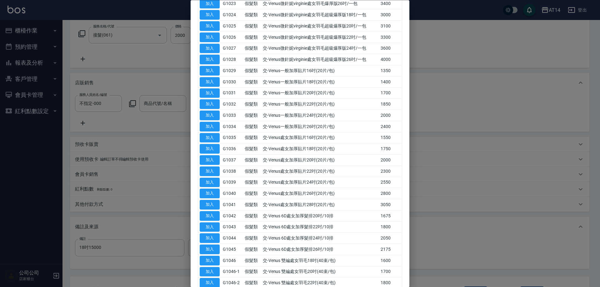
scroll to position [387, 0]
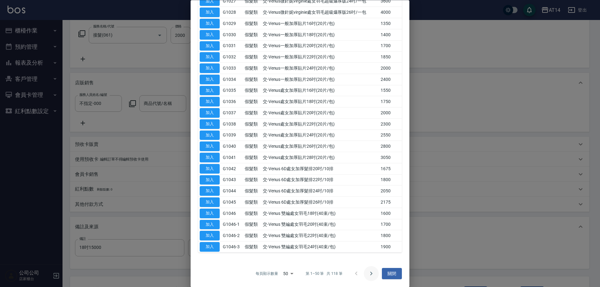
click at [372, 275] on icon "Go to next page" at bounding box center [372, 274] width 8 height 8
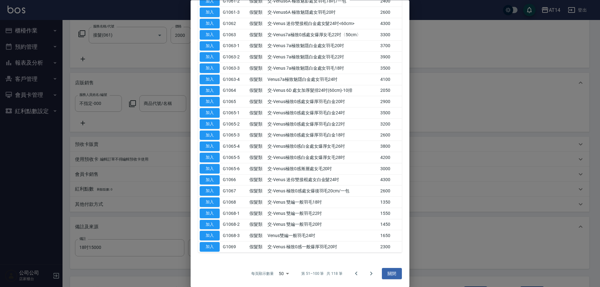
drag, startPoint x: 215, startPoint y: 225, endPoint x: 220, endPoint y: 228, distance: 6.3
click at [215, 225] on button "加入" at bounding box center [210, 225] width 20 height 10
type input "交-Venus 雙編一般羽毛20吋"
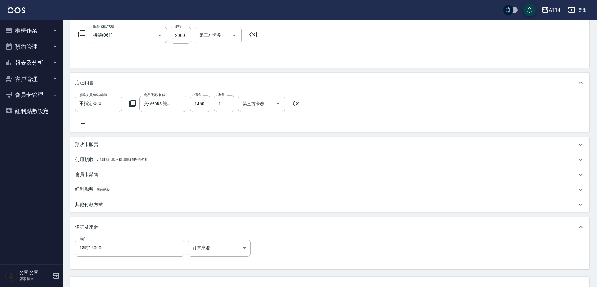
click at [130, 103] on icon at bounding box center [132, 103] width 7 height 7
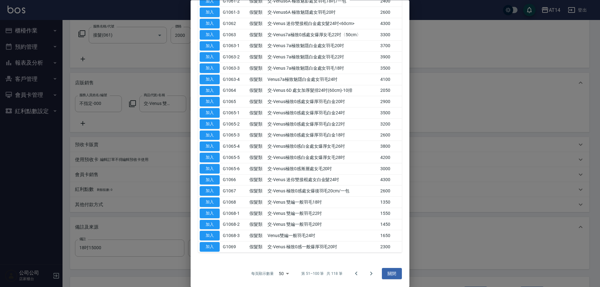
click at [212, 202] on button "加入" at bounding box center [210, 203] width 20 height 10
type input "10"
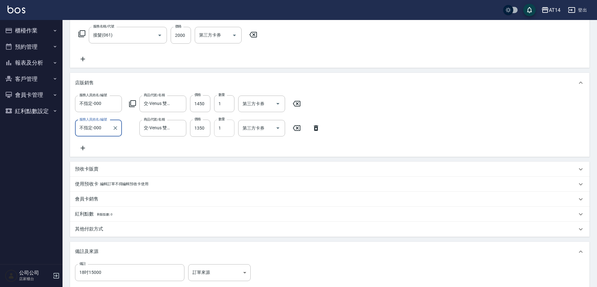
click at [219, 129] on input "1" at bounding box center [224, 128] width 20 height 17
click at [232, 133] on input "1" at bounding box center [224, 128] width 20 height 17
type input "2"
type input "12"
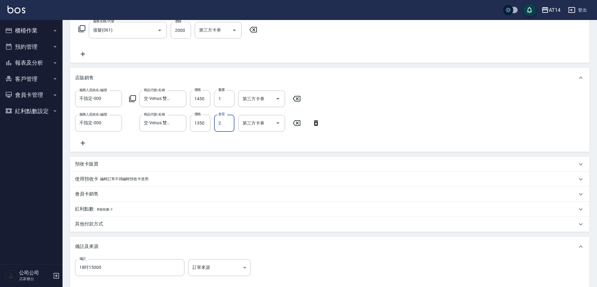
scroll to position [177, 0]
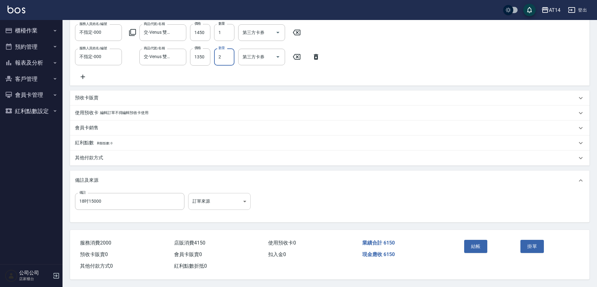
type input "2"
click at [214, 206] on body "AT14 登出 櫃檯作業 打帳單 帳單列表 掛單列表 現金收支登錄 材料自購登錄 每日結帳 排班表 掃碼打卡 預約管理 預約管理 單日預約紀錄 單週預約紀錄 …" at bounding box center [300, 59] width 600 height 457
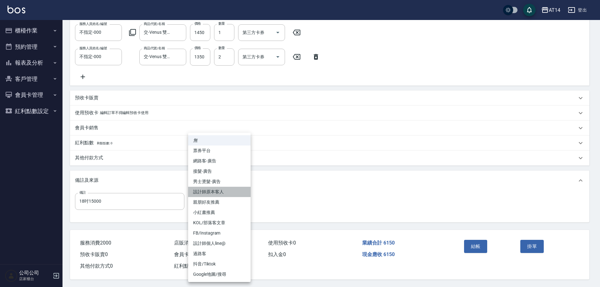
click at [224, 189] on li "設計師原本客人" at bounding box center [219, 192] width 63 height 10
type input "設計師原本客人"
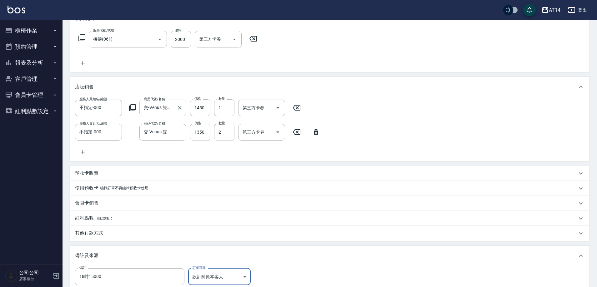
scroll to position [83, 0]
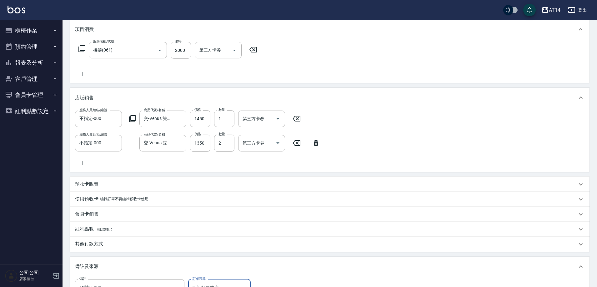
click at [184, 56] on input "2000" at bounding box center [181, 50] width 20 height 17
type input "1"
type input "8"
type input "108"
type input "9"
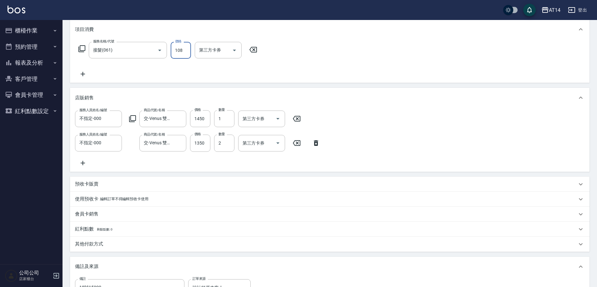
type input "1085"
type input "10"
type input "10850"
type input "30"
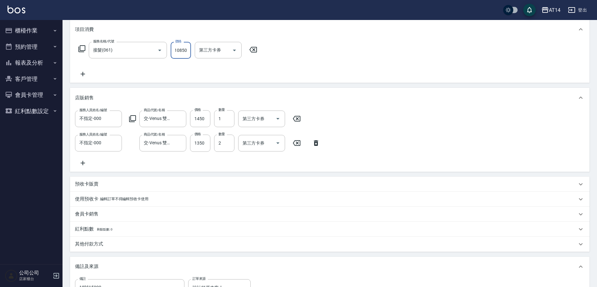
type input "10850"
click at [86, 75] on icon at bounding box center [83, 74] width 16 height 8
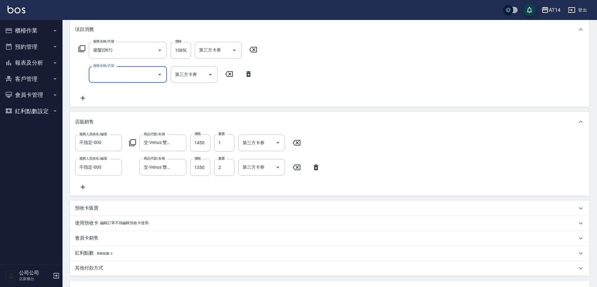
click at [126, 84] on div "服務名稱/代號 接髮(061) 服務名稱/代號 價格 10850 價格 第三方卡券 第三方卡券 服務名稱/代號 服務名稱/代號 第三方卡券 第三方卡券" at bounding box center [168, 72] width 186 height 60
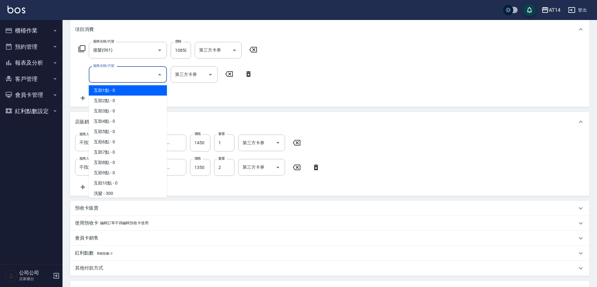
click at [126, 79] on input "服務名稱/代號" at bounding box center [123, 74] width 63 height 11
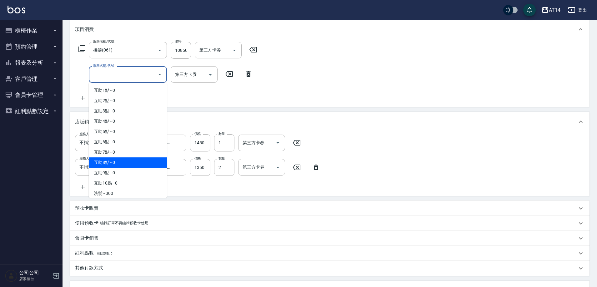
click at [131, 158] on span "互助8點 - 0" at bounding box center [128, 163] width 78 height 10
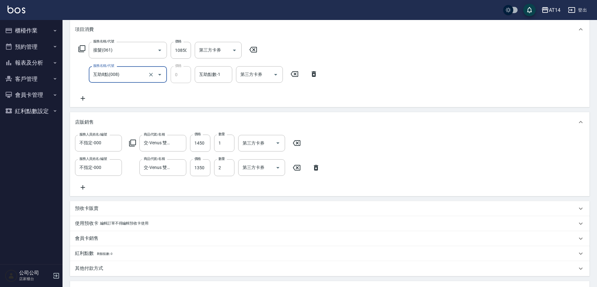
click at [135, 75] on input "互助8點(008)" at bounding box center [119, 74] width 55 height 11
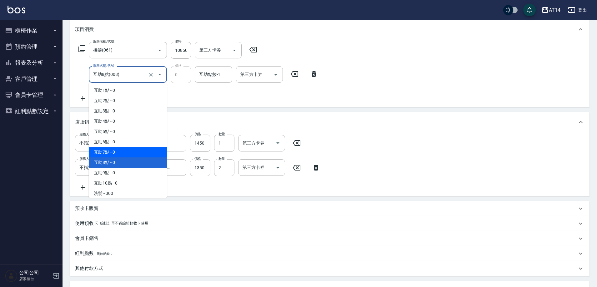
click at [122, 150] on span "互助7點 - 0" at bounding box center [128, 152] width 78 height 10
type input "互助7點(007)"
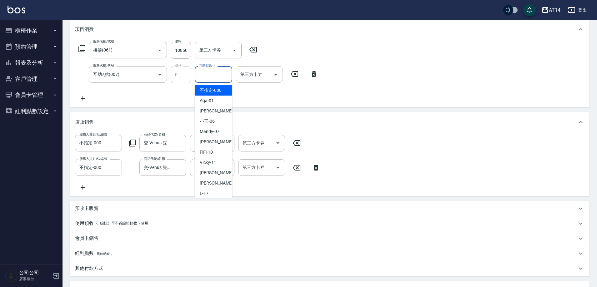
click at [223, 75] on input "互助點數-1" at bounding box center [214, 74] width 32 height 11
type input "蘇逸婕-66"
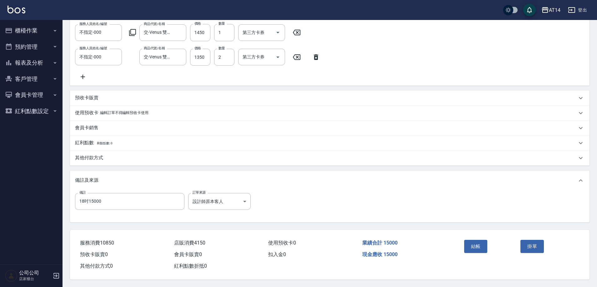
scroll to position [201, 0]
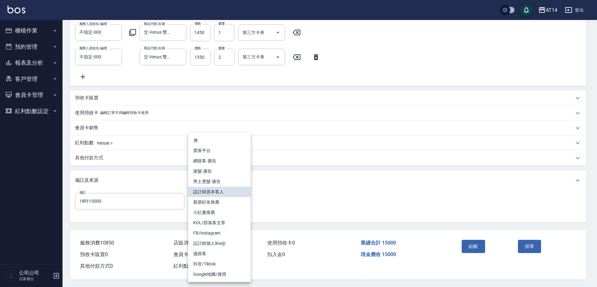
click at [226, 197] on body "AT14 登出 櫃檯作業 打帳單 帳單列表 掛單列表 現金收支登錄 材料自購登錄 每日結帳 排班表 掃碼打卡 預約管理 預約管理 單日預約紀錄 單週預約紀錄 …" at bounding box center [298, 46] width 597 height 481
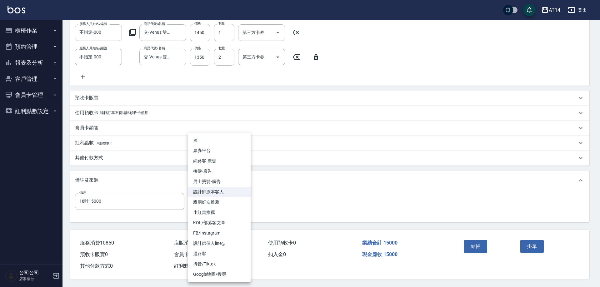
click at [476, 243] on div at bounding box center [300, 143] width 600 height 287
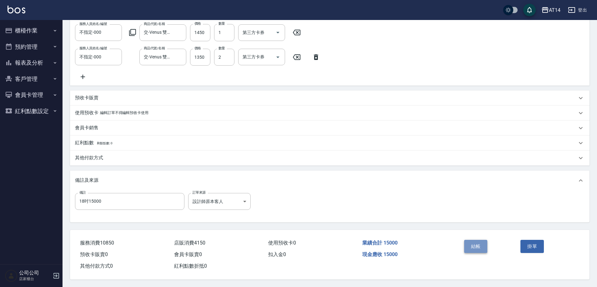
click at [478, 244] on button "結帳" at bounding box center [475, 246] width 23 height 13
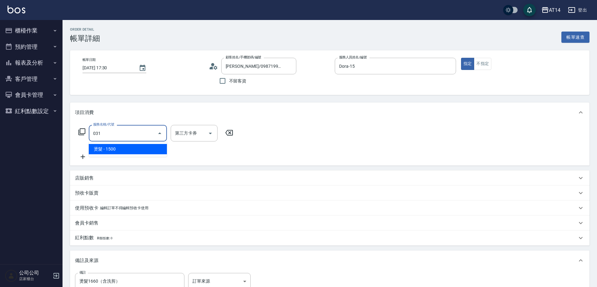
type input "燙髮(031)"
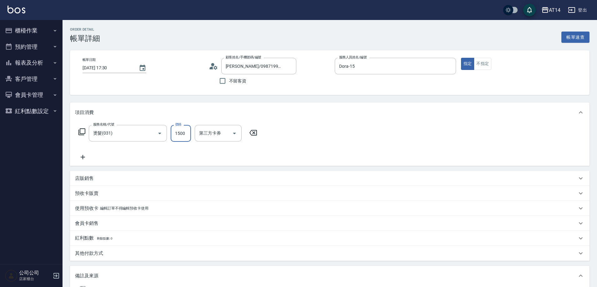
type input "0"
type input "264"
type input "1"
type input "26"
type input "0"
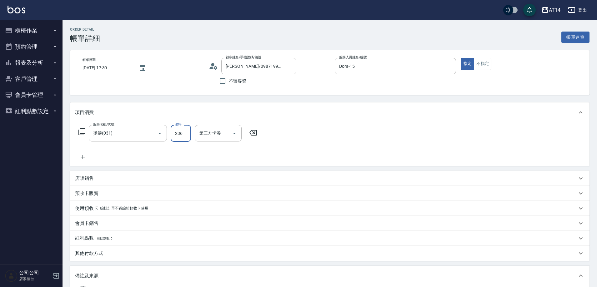
type input "2360"
type input "5"
type input "2360"
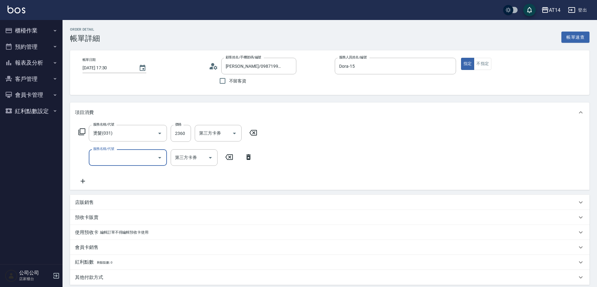
click at [127, 156] on input "服務名稱/代號" at bounding box center [123, 157] width 63 height 11
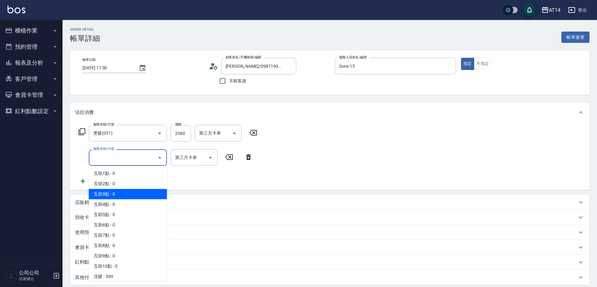
click at [128, 194] on span "互助3點 - 0" at bounding box center [128, 194] width 78 height 10
type input "互助3點(003)"
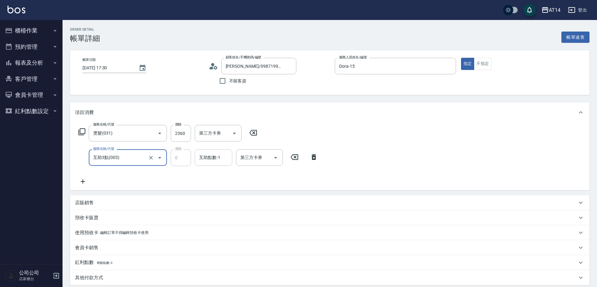
click at [208, 162] on input "互助點數-1" at bounding box center [214, 157] width 32 height 11
type input "[PERSON_NAME]-20"
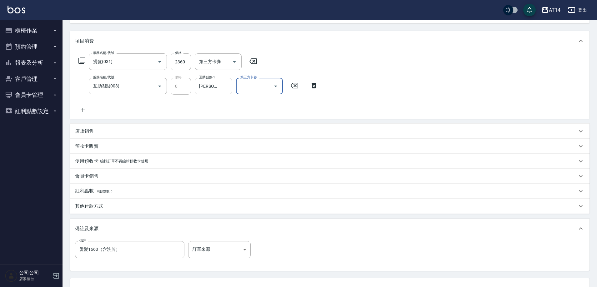
scroll to position [92, 0]
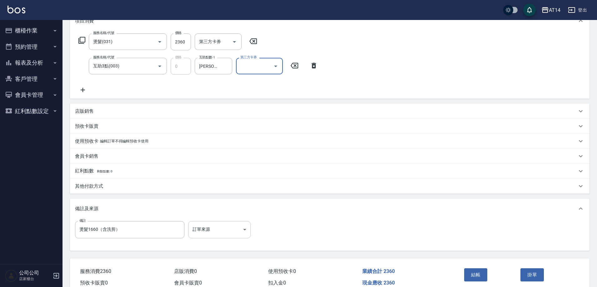
click at [213, 229] on body "AT14 登出 櫃檯作業 打帳單 帳單列表 掛單列表 現金收支登錄 材料自購登錄 每日結帳 排班表 掃碼打卡 預約管理 預約管理 單日預約紀錄 單週預約紀錄 …" at bounding box center [298, 111] width 597 height 407
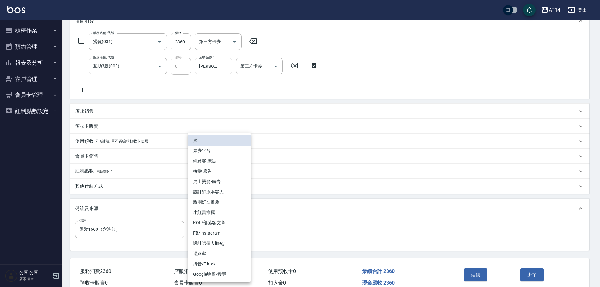
click at [221, 191] on li "設計師原本客人" at bounding box center [219, 192] width 63 height 10
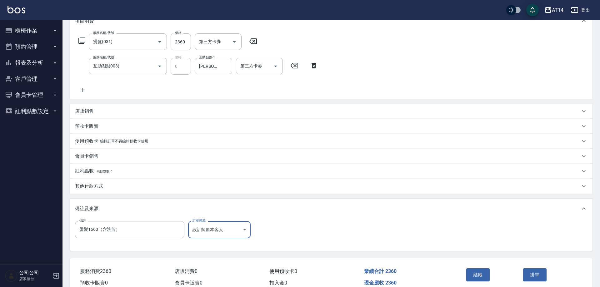
click at [225, 231] on body "AT14 登出 櫃檯作業 打帳單 帳單列表 掛單列表 現金收支登錄 材料自購登錄 每日結帳 排班表 掃碼打卡 預約管理 預約管理 單日預約紀錄 單週預約紀錄 …" at bounding box center [300, 111] width 600 height 407
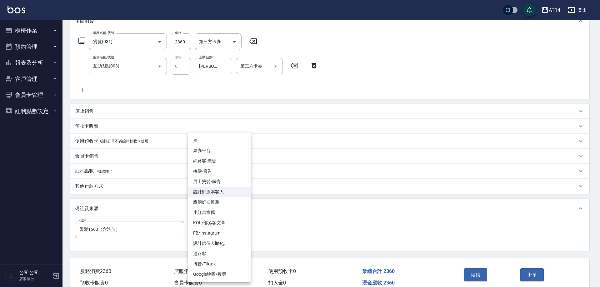
click at [236, 180] on li "男士燙髮-廣告" at bounding box center [219, 182] width 63 height 10
type input "男士燙髮-廣告"
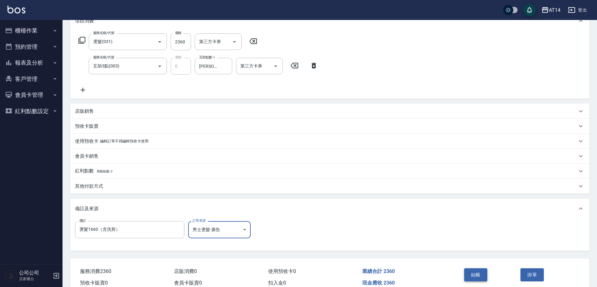
click at [485, 269] on button "結帳" at bounding box center [475, 275] width 23 height 13
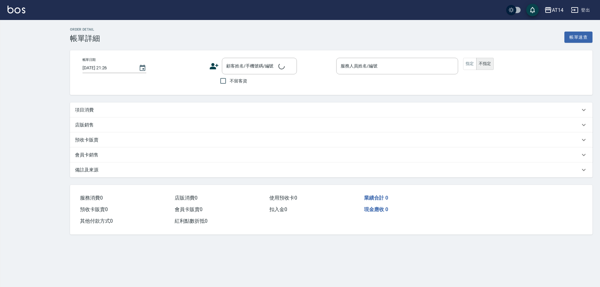
click at [144, 107] on div "項目消費" at bounding box center [327, 110] width 505 height 7
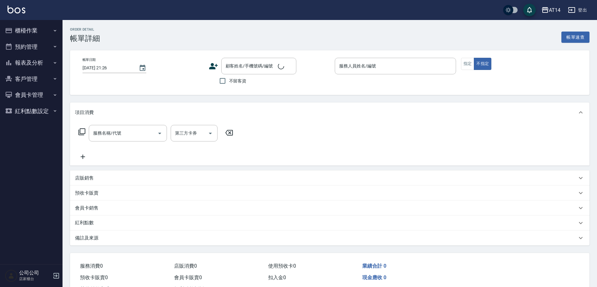
type input "[DATE] 18:30"
type input "Dora-15"
type input "燙髮1660（含洗剪）"
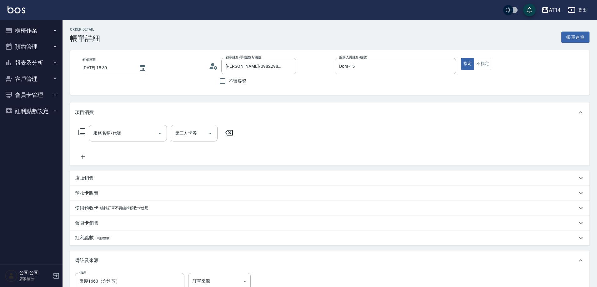
type input "[PERSON_NAME]/0982298552/null"
click at [128, 131] on input "服務名稱/代號" at bounding box center [123, 133] width 63 height 11
type input "031"
type input "3"
type input "燙髮(031)"
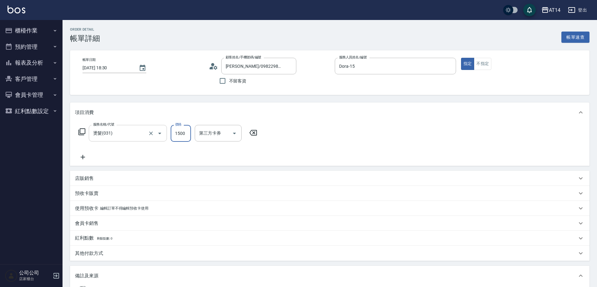
type input "0"
type input "260"
type input "5"
type input "2600"
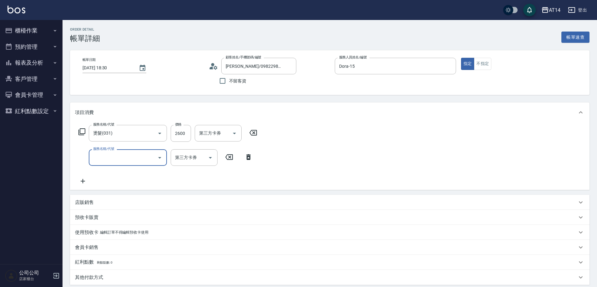
drag, startPoint x: 140, startPoint y: 167, endPoint x: 142, endPoint y: 162, distance: 5.2
click at [141, 165] on div "服務名稱/代號 燙髮(031) 服務名稱/代號 價格 2600 價格 第三方卡券 第三方卡券 服務名稱/代號 服務名稱/代號 第三方卡券 第三方卡券" at bounding box center [168, 155] width 186 height 60
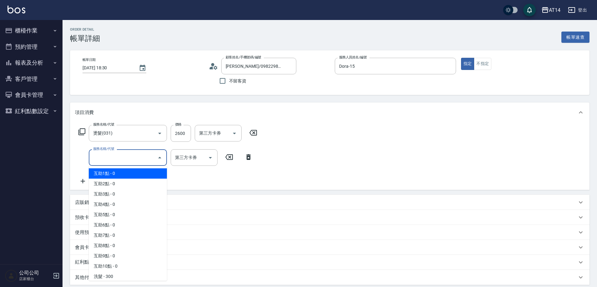
click at [142, 157] on input "服務名稱/代號" at bounding box center [123, 157] width 63 height 11
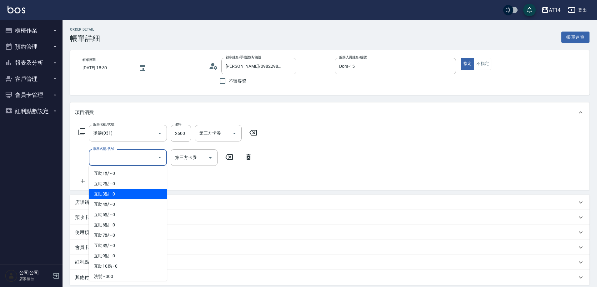
click at [128, 192] on span "互助3點 - 0" at bounding box center [128, 194] width 78 height 10
type input "互助3點(003)"
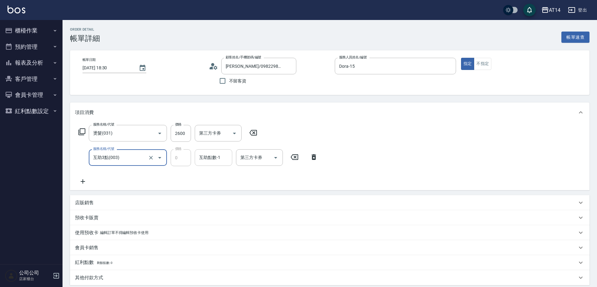
drag, startPoint x: 206, startPoint y: 167, endPoint x: 211, endPoint y: 166, distance: 5.5
click at [208, 167] on div "服務名稱/代號 燙髮(031) 服務名稱/代號 價格 2600 價格 第三方卡券 第三方卡券 服務名稱/代號 互助3點(003) 服務名稱/代號 價格 0 價…" at bounding box center [198, 155] width 247 height 60
click at [214, 164] on div "互助點數-1" at bounding box center [214, 157] width 38 height 17
type input "[PERSON_NAME]-20"
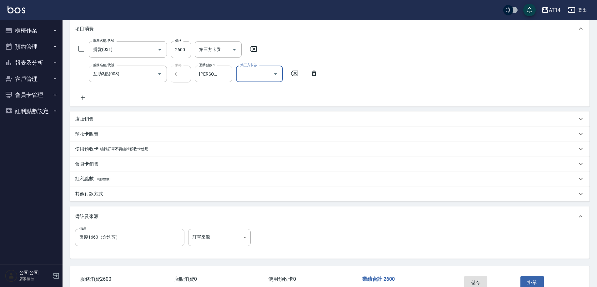
scroll to position [123, 0]
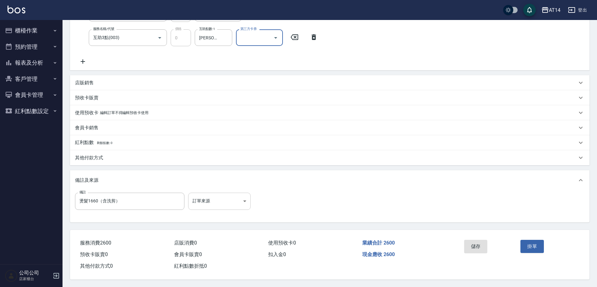
click at [224, 197] on body "AT14 登出 櫃檯作業 打帳單 帳單列表 掛單列表 現金收支登錄 材料自購登錄 每日結帳 排班表 掃碼打卡 預約管理 預約管理 單日預約紀錄 單週預約紀錄 …" at bounding box center [298, 83] width 597 height 407
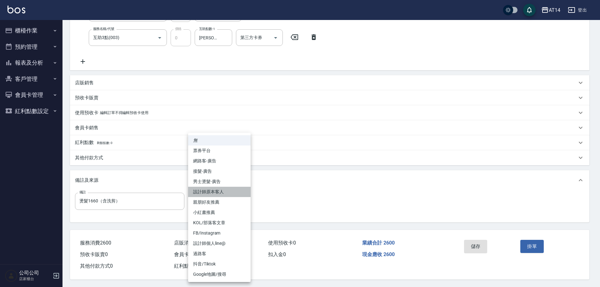
click at [213, 194] on li "設計師原本客人" at bounding box center [219, 192] width 63 height 10
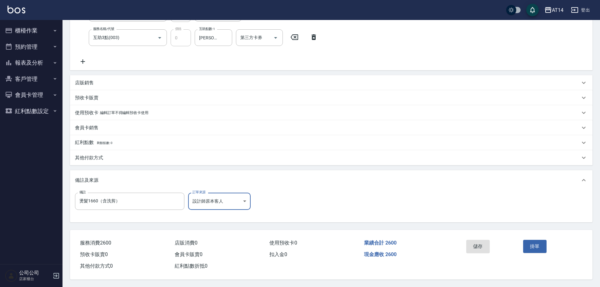
click at [224, 207] on body "AT14 登出 櫃檯作業 打帳單 帳單列表 掛單列表 現金收支登錄 材料自購登錄 每日結帳 排班表 掃碼打卡 預約管理 預約管理 單日預約紀錄 單週預約紀錄 …" at bounding box center [300, 83] width 600 height 407
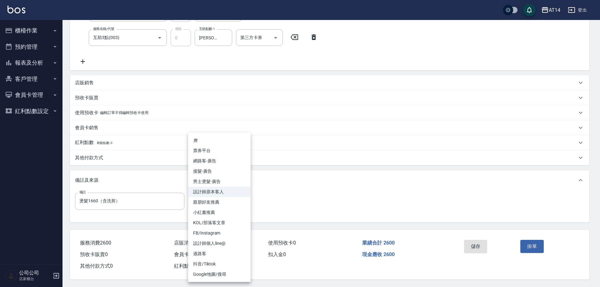
click at [224, 183] on li "男士燙髮-廣告" at bounding box center [219, 182] width 63 height 10
type input "男士燙髮-廣告"
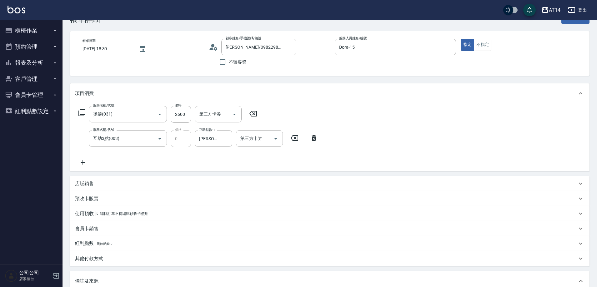
scroll to position [0, 0]
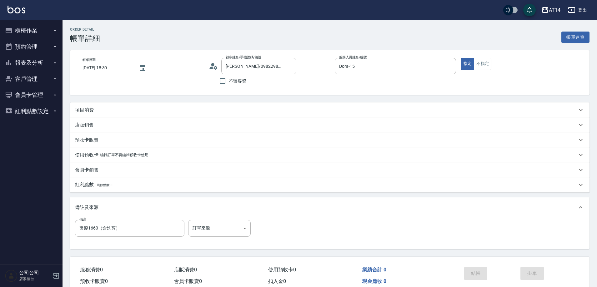
click at [115, 115] on div "項目消費" at bounding box center [330, 110] width 520 height 15
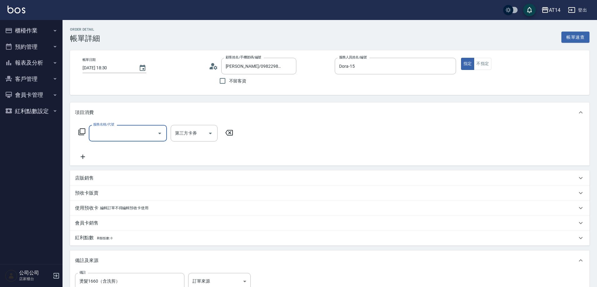
click at [117, 134] on input "服務名稱/代號" at bounding box center [123, 133] width 63 height 11
type input "031"
type input "3"
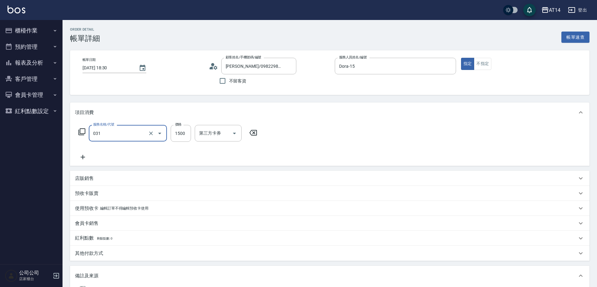
type input "燙髮(031)"
type input "0"
type input "260"
type input "1"
type input "2600"
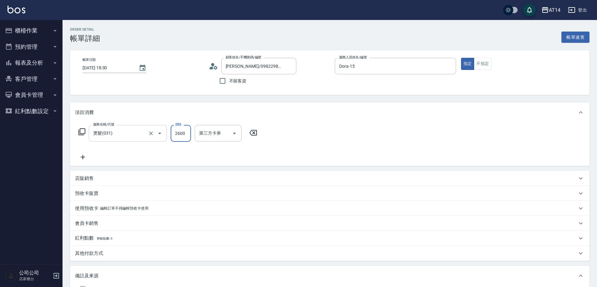
type input "5"
type input "2600"
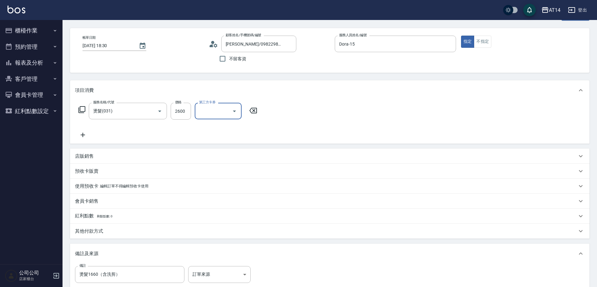
scroll to position [31, 0]
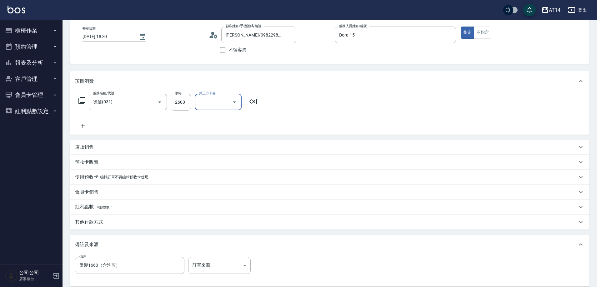
click at [82, 124] on icon at bounding box center [83, 126] width 16 height 8
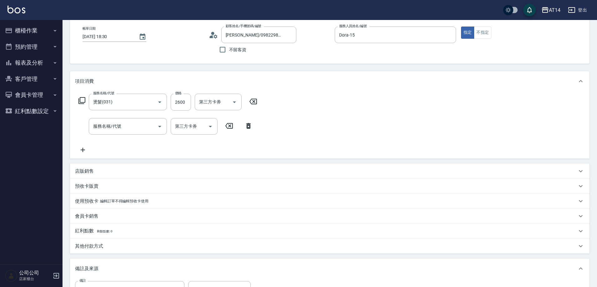
click at [119, 136] on div "服務名稱/代號 燙髮(031) 服務名稱/代號 價格 2600 價格 第三方卡券 第三方卡券 服務名稱/代號 服務名稱/代號 第三方卡券 第三方卡券" at bounding box center [168, 124] width 186 height 60
click at [122, 128] on input "服務名稱/代號" at bounding box center [123, 126] width 63 height 11
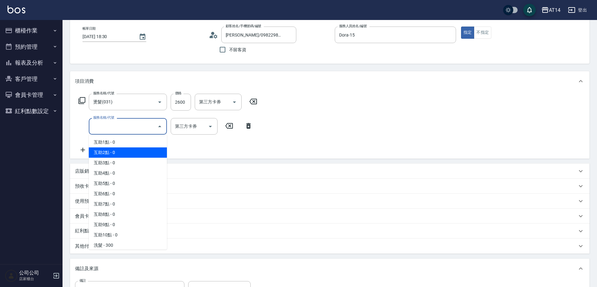
click at [128, 152] on span "互助2點 - 0" at bounding box center [128, 153] width 78 height 10
type input "互助2點(002)"
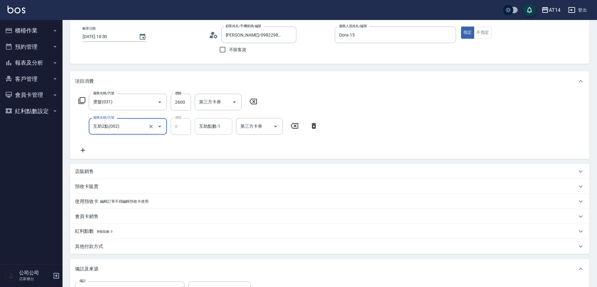
click at [217, 123] on div "互助點數-1 互助點數-1" at bounding box center [214, 126] width 38 height 17
type input "[PERSON_NAME]-20"
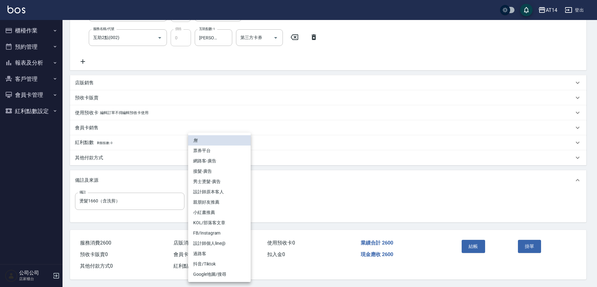
click at [221, 192] on body "AT14 登出 櫃檯作業 打帳單 帳單列表 掛單列表 現金收支登錄 材料自購登錄 每日結帳 排班表 掃碼打卡 預約管理 預約管理 單日預約紀錄 單週預約紀錄 …" at bounding box center [298, 83] width 597 height 407
click at [228, 184] on li "男士燙髮-廣告" at bounding box center [219, 182] width 63 height 10
type input "男士燙髮-廣告"
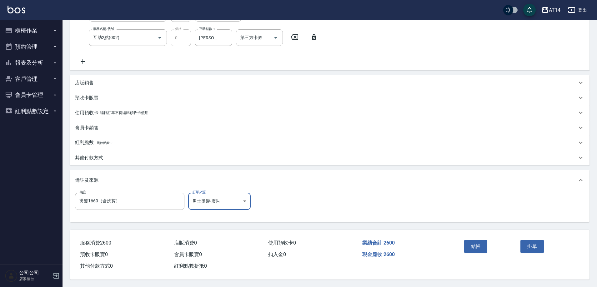
drag, startPoint x: 474, startPoint y: 239, endPoint x: 472, endPoint y: 232, distance: 7.4
click at [474, 240] on button "結帳" at bounding box center [475, 246] width 23 height 13
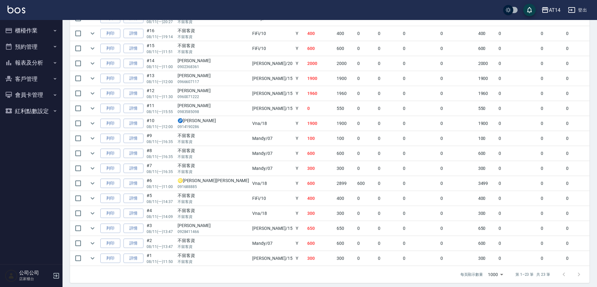
scroll to position [275, 0]
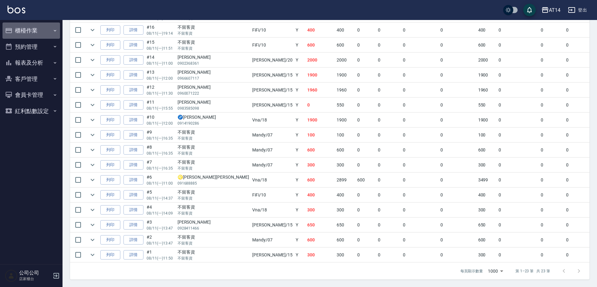
click at [37, 31] on button "櫃檯作業" at bounding box center [32, 31] width 58 height 16
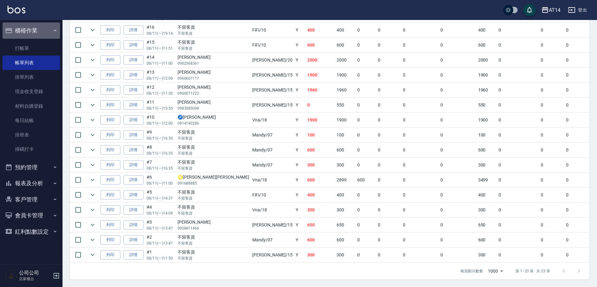
click at [41, 29] on button "櫃檯作業" at bounding box center [32, 31] width 58 height 16
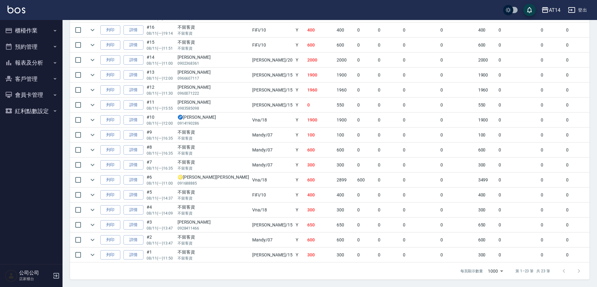
click at [39, 59] on button "報表及分析" at bounding box center [32, 63] width 58 height 16
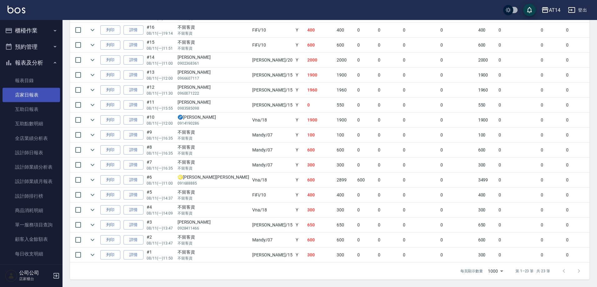
click at [33, 94] on link "店家日報表" at bounding box center [32, 95] width 58 height 14
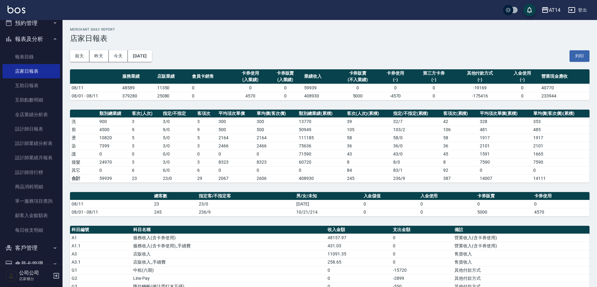
click at [106, 81] on th "a dense table" at bounding box center [95, 76] width 51 height 15
click at [45, 170] on link "設計師排行榜" at bounding box center [32, 172] width 58 height 14
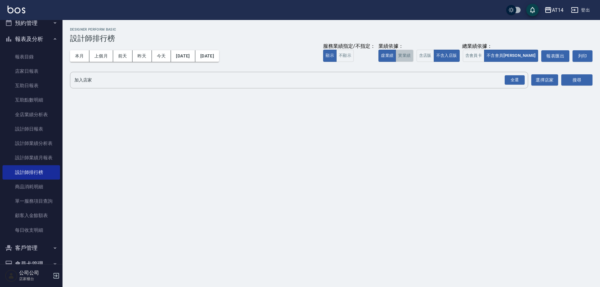
click at [413, 58] on button "實業績" at bounding box center [405, 56] width 18 height 12
drag, startPoint x: 459, startPoint y: 55, endPoint x: 493, endPoint y: 61, distance: 35.2
click at [434, 55] on button "含店販" at bounding box center [426, 56] width 18 height 12
click at [485, 58] on button "含會員卡" at bounding box center [474, 56] width 22 height 12
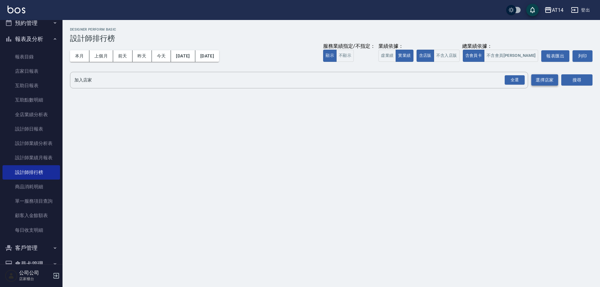
drag, startPoint x: 517, startPoint y: 77, endPoint x: 539, endPoint y: 83, distance: 23.1
click at [518, 77] on div "全選" at bounding box center [515, 80] width 20 height 10
click at [578, 79] on button "搜尋" at bounding box center [577, 81] width 31 height 12
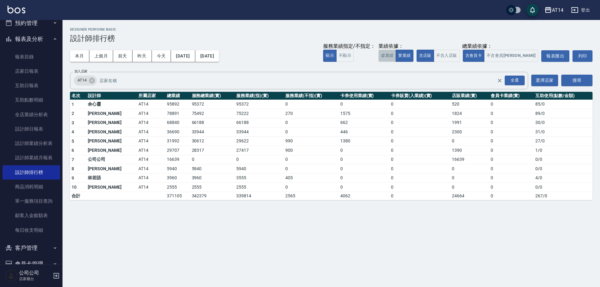
click at [396, 55] on button "虛業績" at bounding box center [388, 56] width 18 height 12
click at [413, 57] on button "實業績" at bounding box center [405, 56] width 18 height 12
click at [396, 54] on button "虛業績" at bounding box center [388, 56] width 18 height 12
click at [219, 50] on button "[DATE]" at bounding box center [207, 56] width 24 height 12
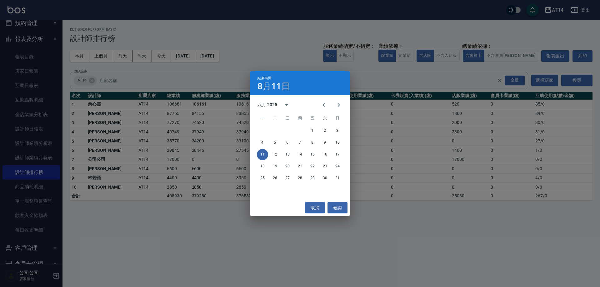
drag, startPoint x: 186, startPoint y: 54, endPoint x: 184, endPoint y: 45, distance: 9.3
click at [188, 51] on div "結束時間 [DATE] 八月 2025 一 二 三 四 五 六 日 1 2 3 4 5 6 7 8 9 10 11 12 13 14 15 16 17 18 …" at bounding box center [300, 143] width 600 height 287
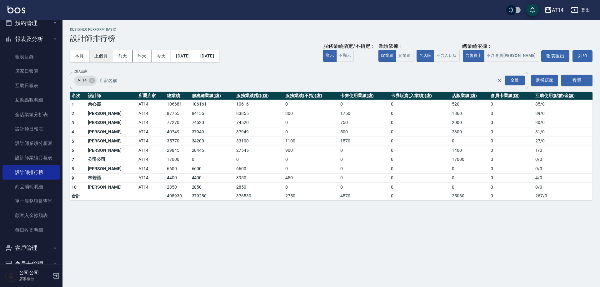
click at [104, 56] on button "上個月" at bounding box center [101, 56] width 24 height 12
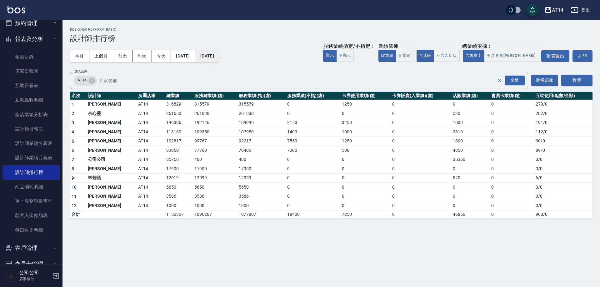
click at [219, 56] on button "[DATE]" at bounding box center [207, 56] width 24 height 12
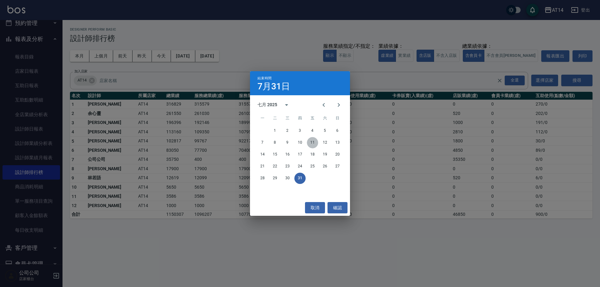
click at [310, 141] on button "11" at bounding box center [312, 142] width 11 height 11
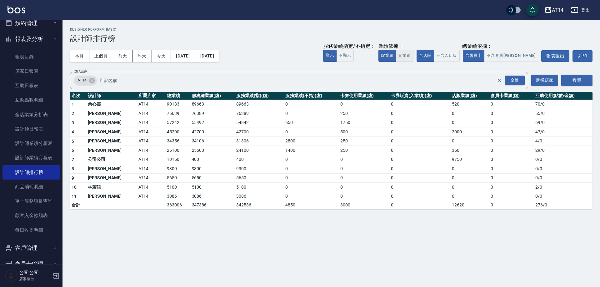
click at [413, 59] on button "實業績" at bounding box center [405, 56] width 18 height 12
click at [195, 58] on button "[DATE]" at bounding box center [183, 56] width 24 height 12
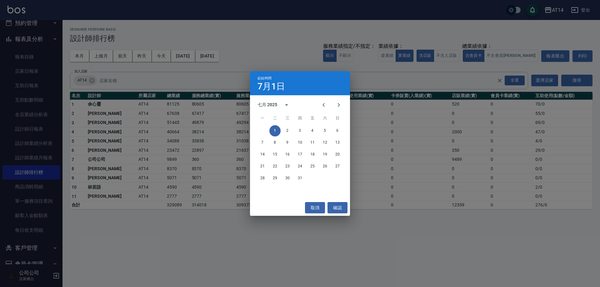
click at [100, 58] on div "起始時間 7月1日 七月 2025 一 二 三 四 五 六 日 1 2 3 4 5 6 7 8 9 10 11 12 13 14 15 16 17 18 19…" at bounding box center [300, 143] width 600 height 287
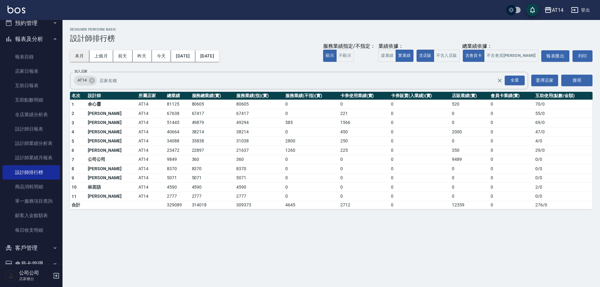
click at [82, 57] on button "本月" at bounding box center [79, 56] width 19 height 12
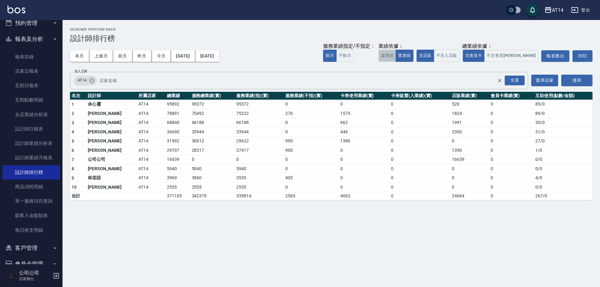
click at [396, 56] on button "虛業績" at bounding box center [388, 56] width 18 height 12
